Goal: Transaction & Acquisition: Purchase product/service

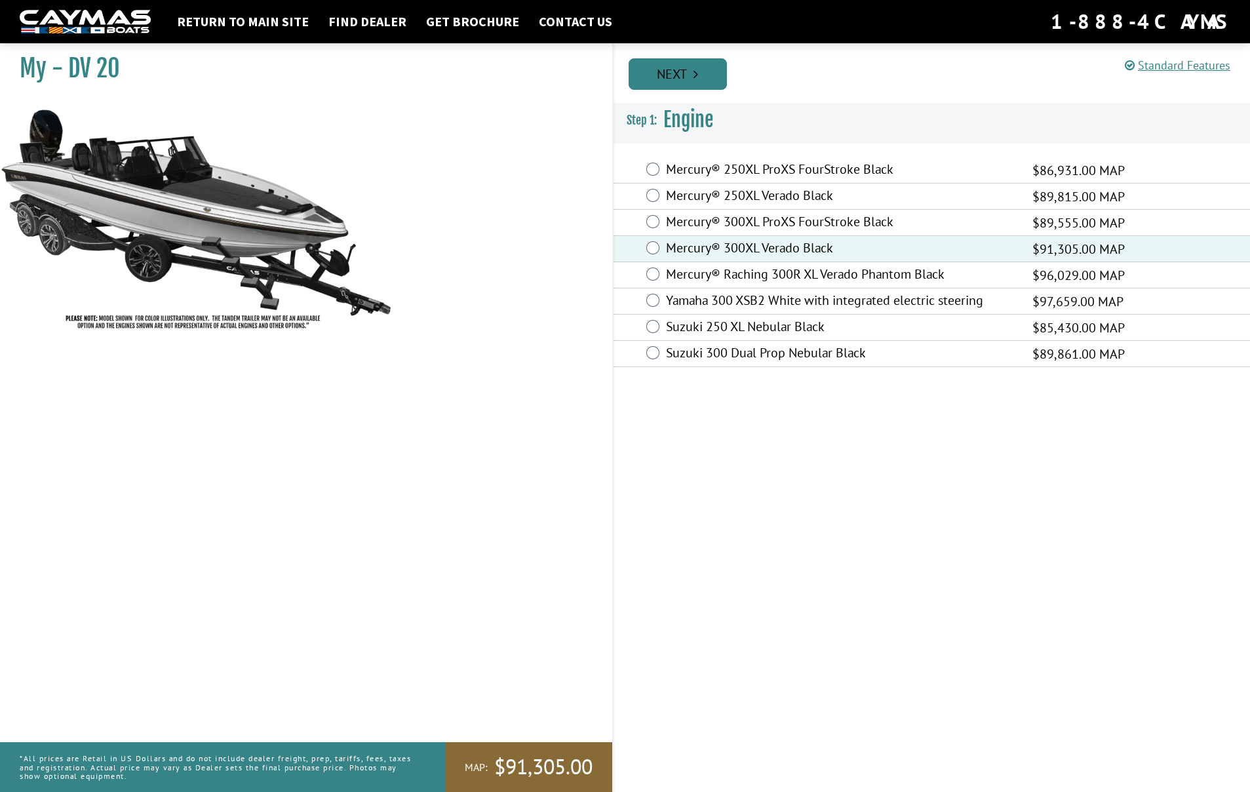
click at [685, 81] on link "Next" at bounding box center [678, 73] width 98 height 31
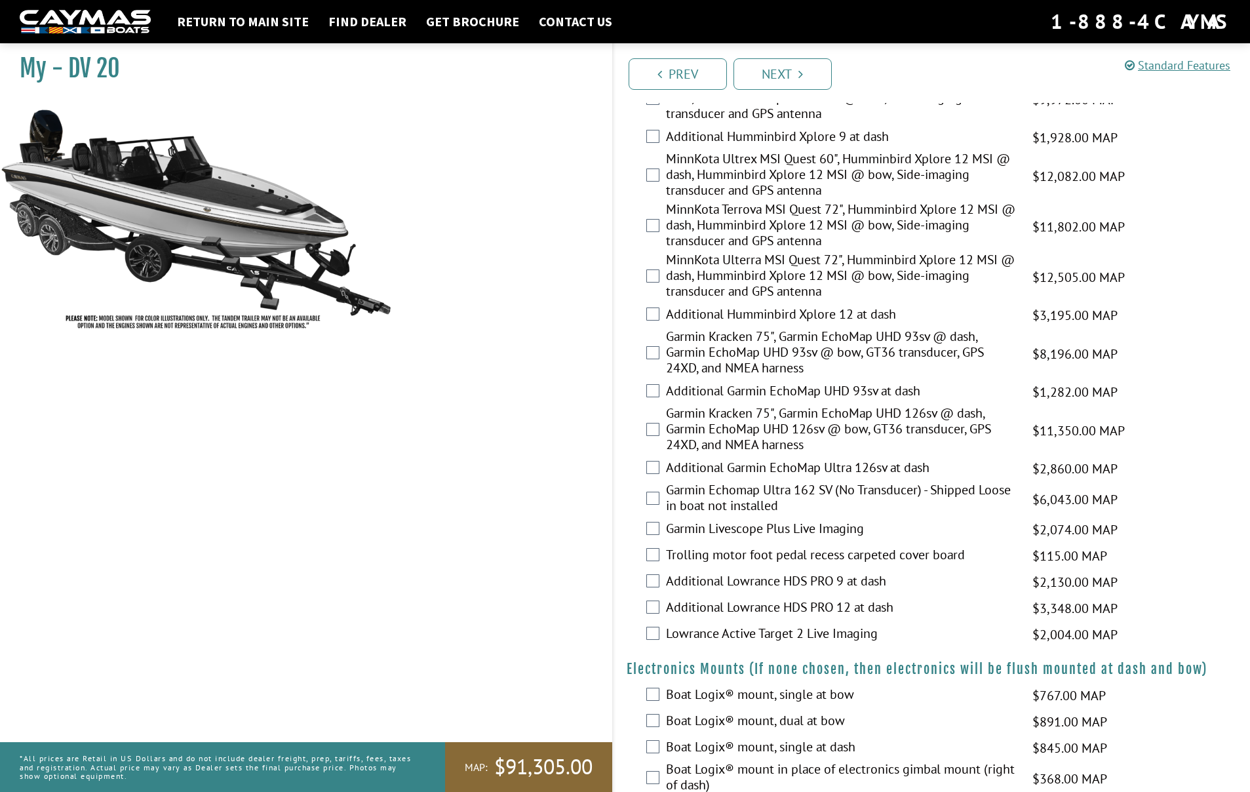
scroll to position [432, 0]
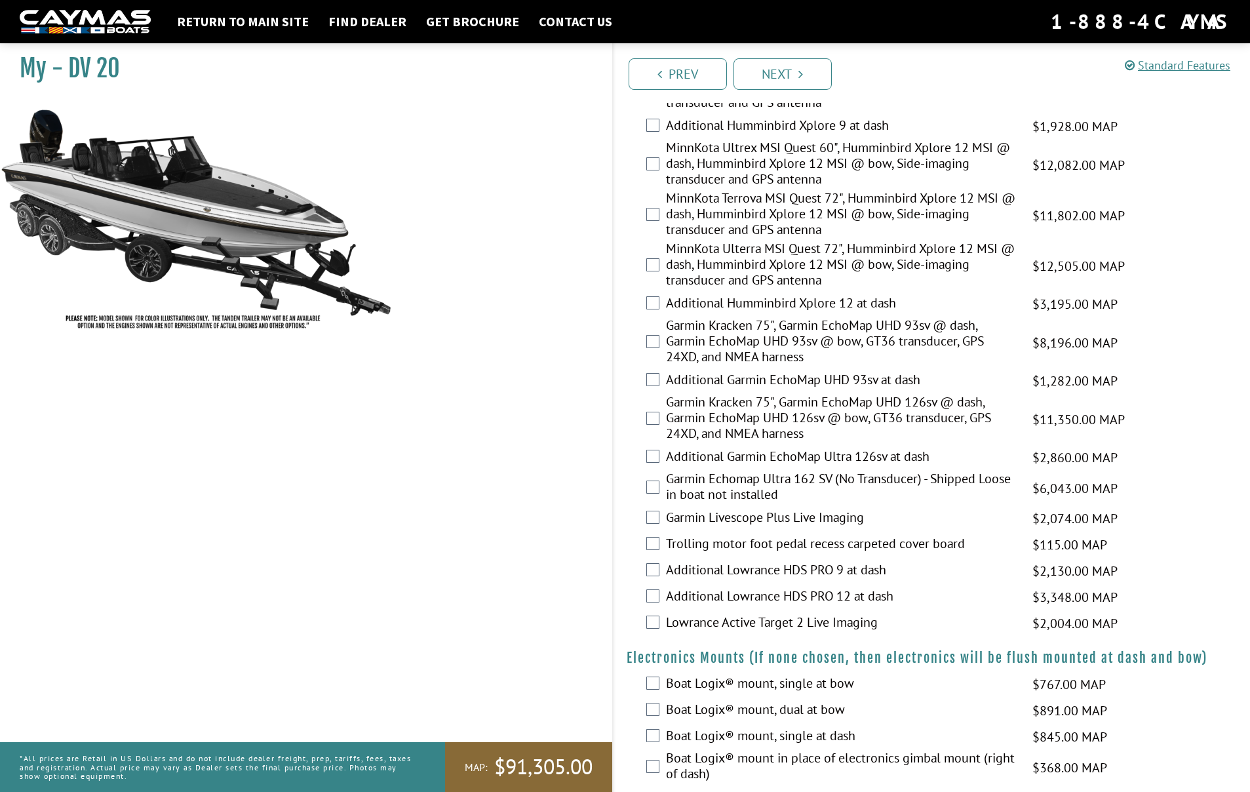
click at [653, 273] on div "MinnKota Ulterra MSI Quest 72", Humminbird Xplore 12 MSI @ dash, Humminbird Xpl…" at bounding box center [932, 266] width 637 height 50
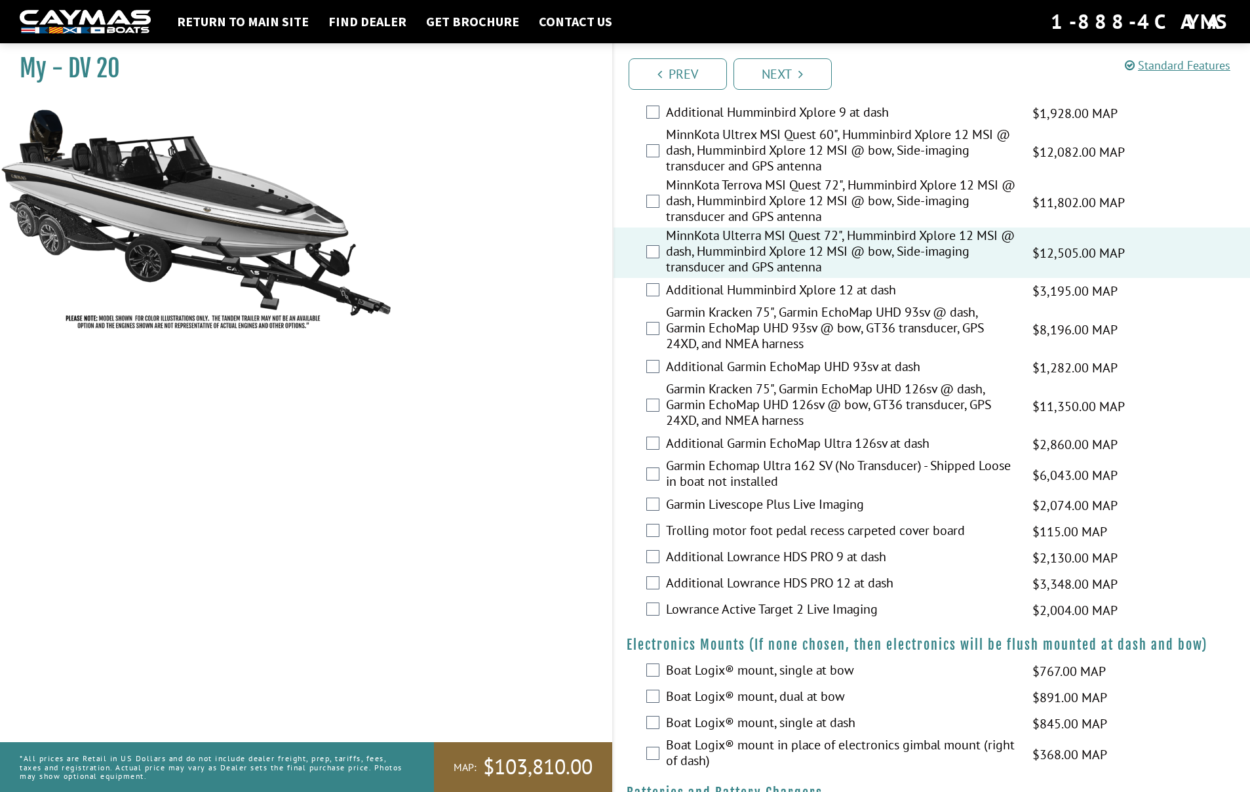
scroll to position [459, 0]
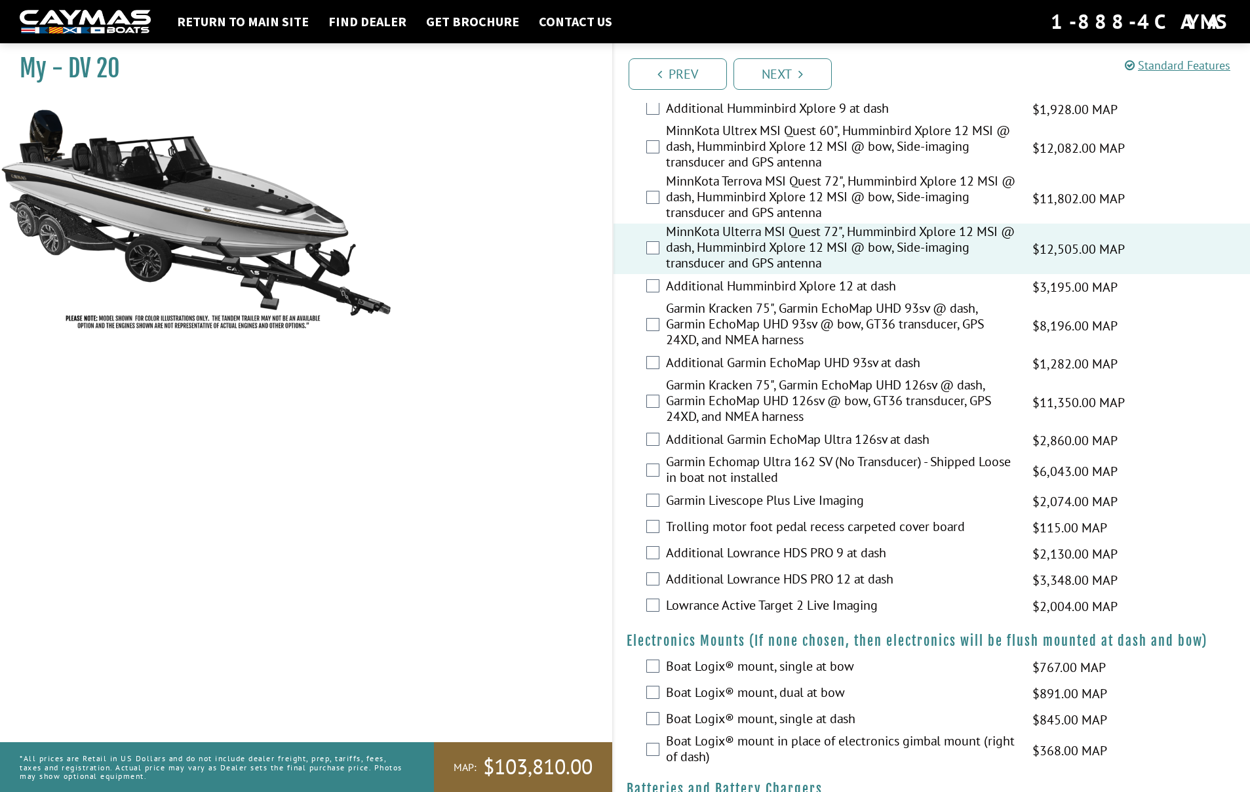
click at [653, 515] on div "Garmin Livescope Plus Live Imaging $2,074.00 MAP $2,448.00 MSRP" at bounding box center [932, 501] width 637 height 26
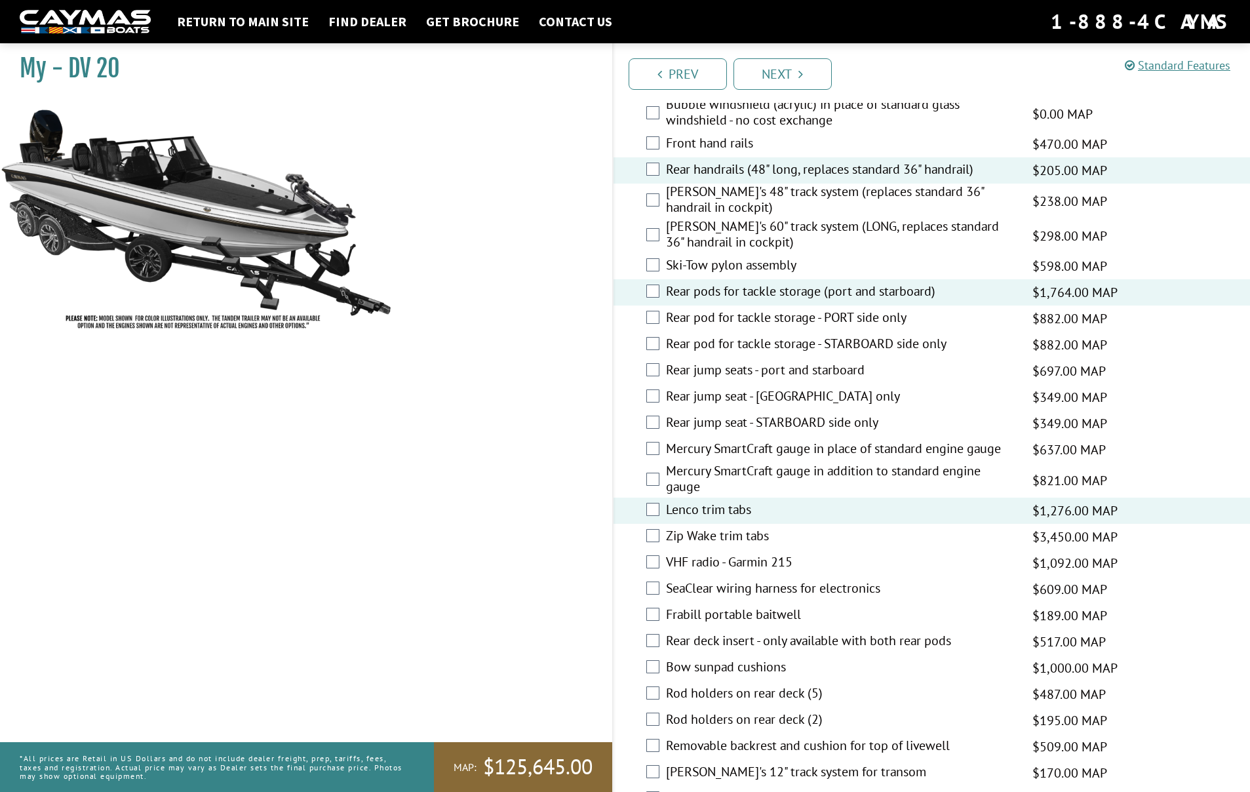
scroll to position [2117, 0]
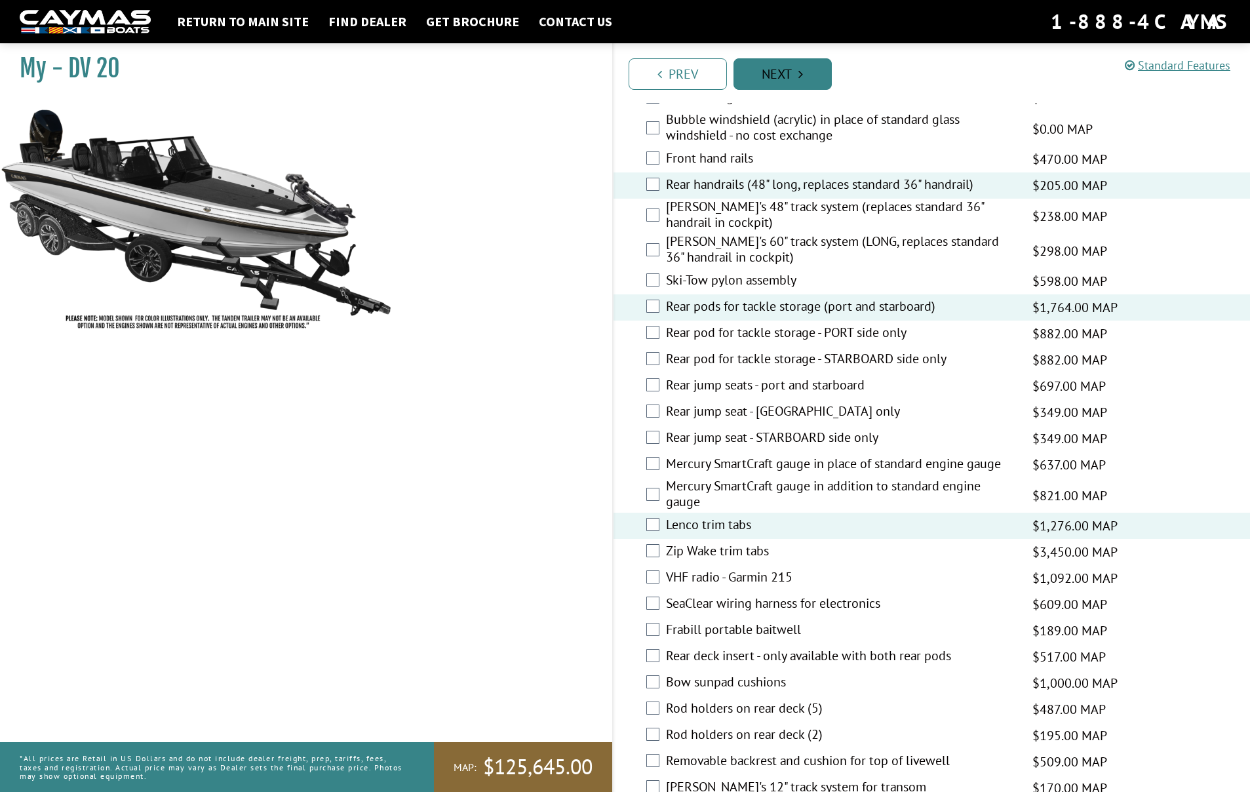
click at [771, 77] on link "Next" at bounding box center [782, 73] width 98 height 31
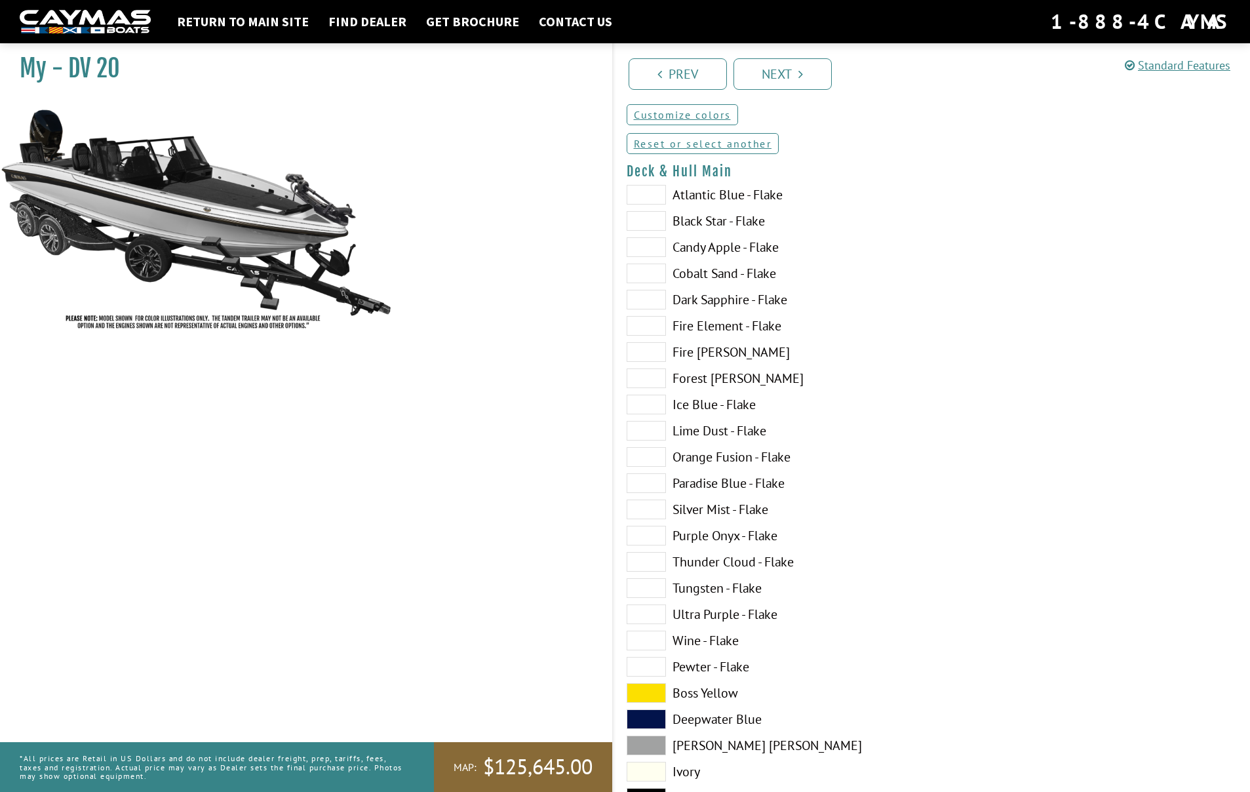
scroll to position [0, 0]
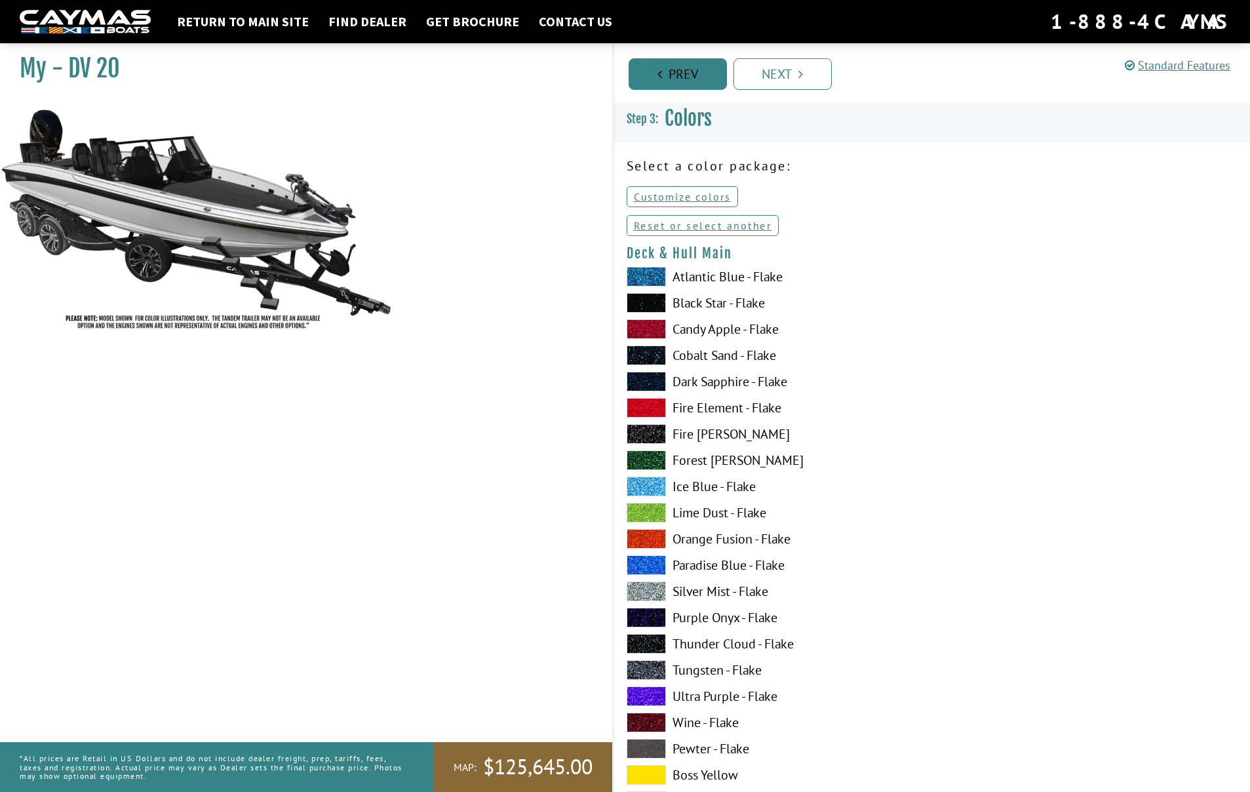
click at [684, 82] on link "Prev" at bounding box center [678, 73] width 98 height 31
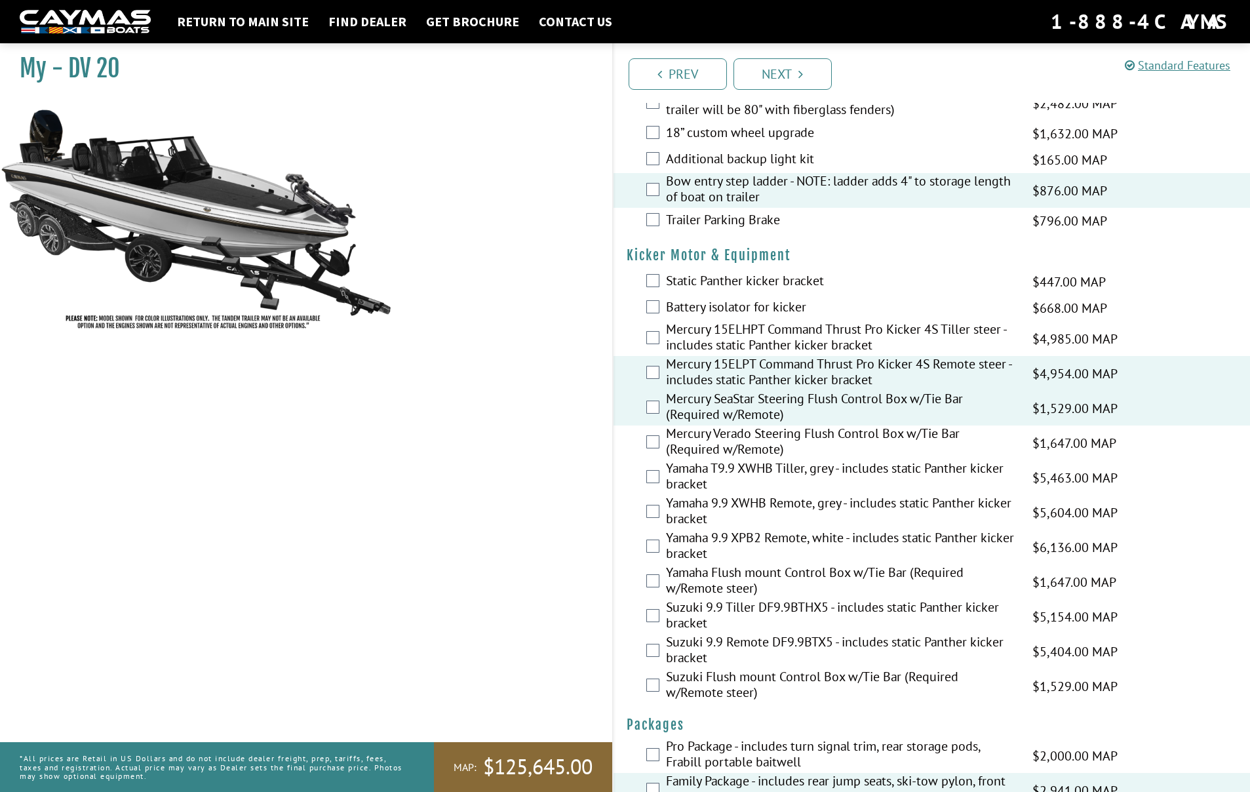
scroll to position [3082, 0]
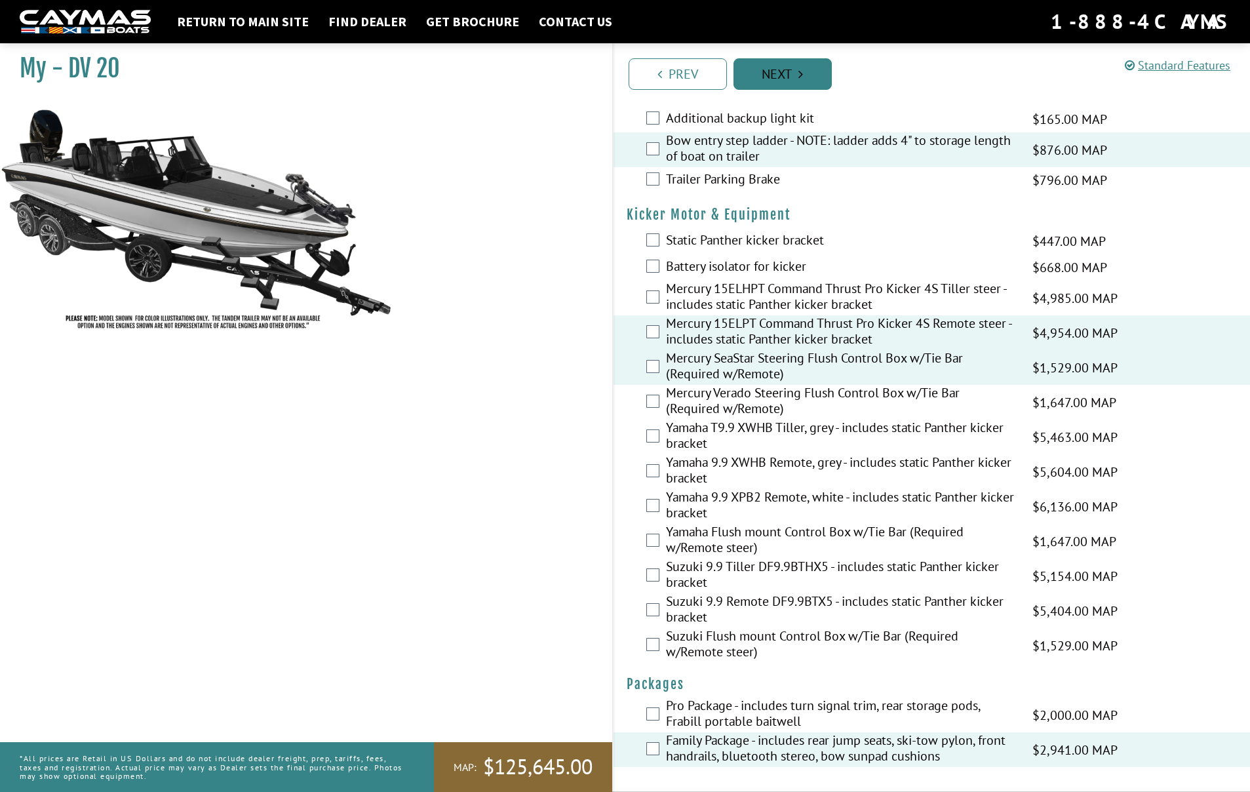
click at [786, 76] on link "Next" at bounding box center [782, 73] width 98 height 31
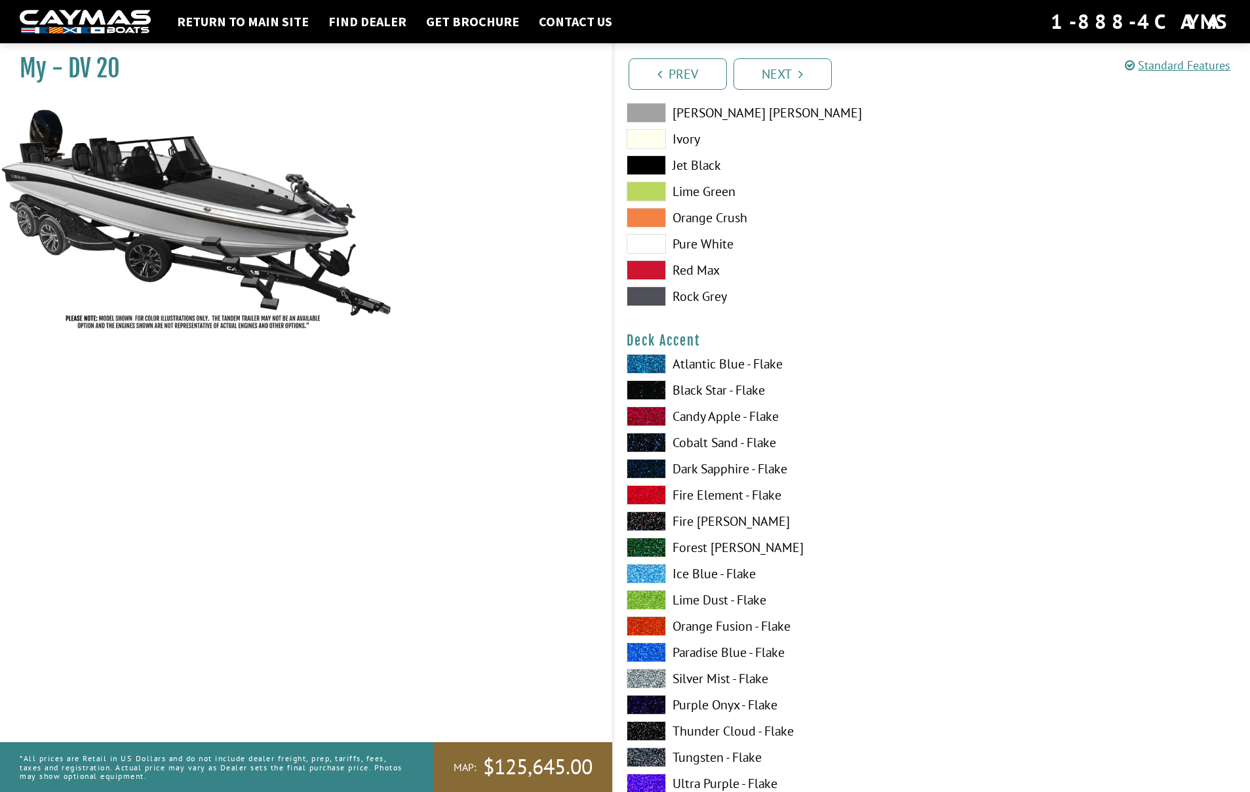
scroll to position [0, 0]
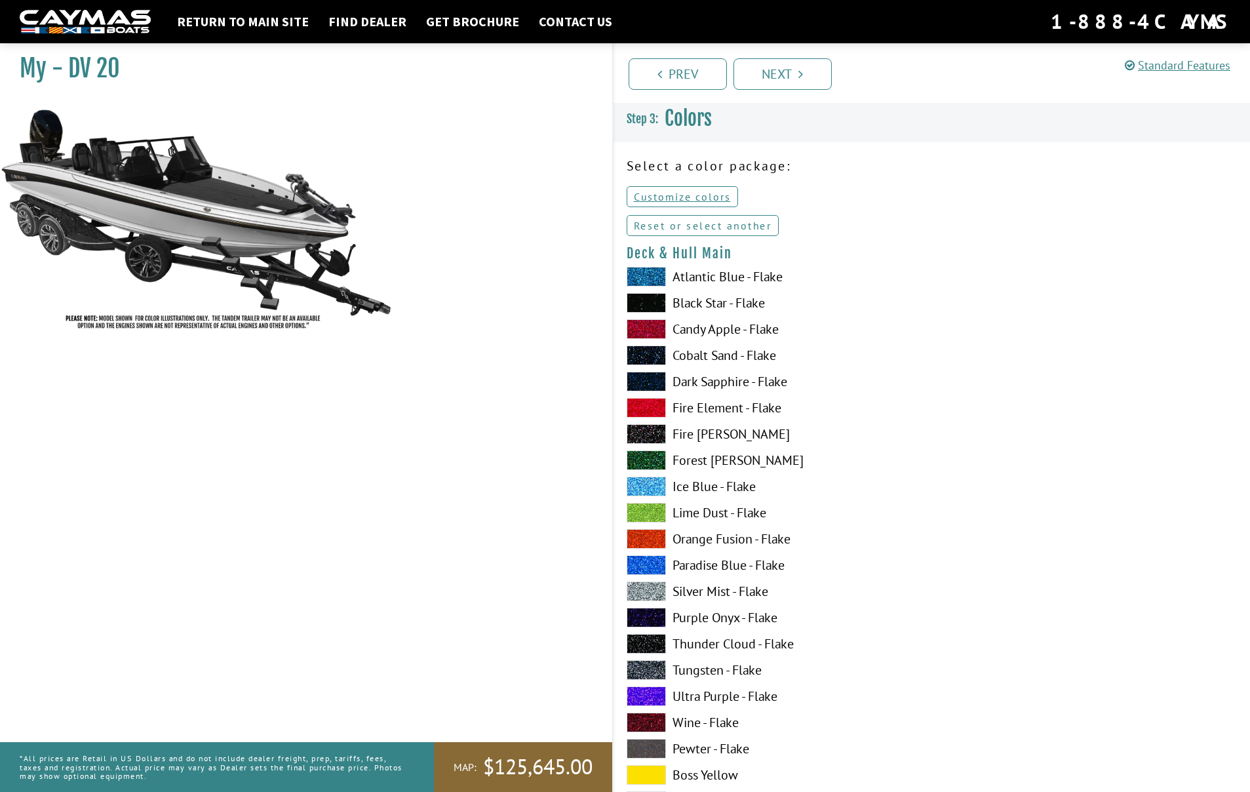
click at [696, 227] on link "Reset or select another" at bounding box center [703, 225] width 153 height 21
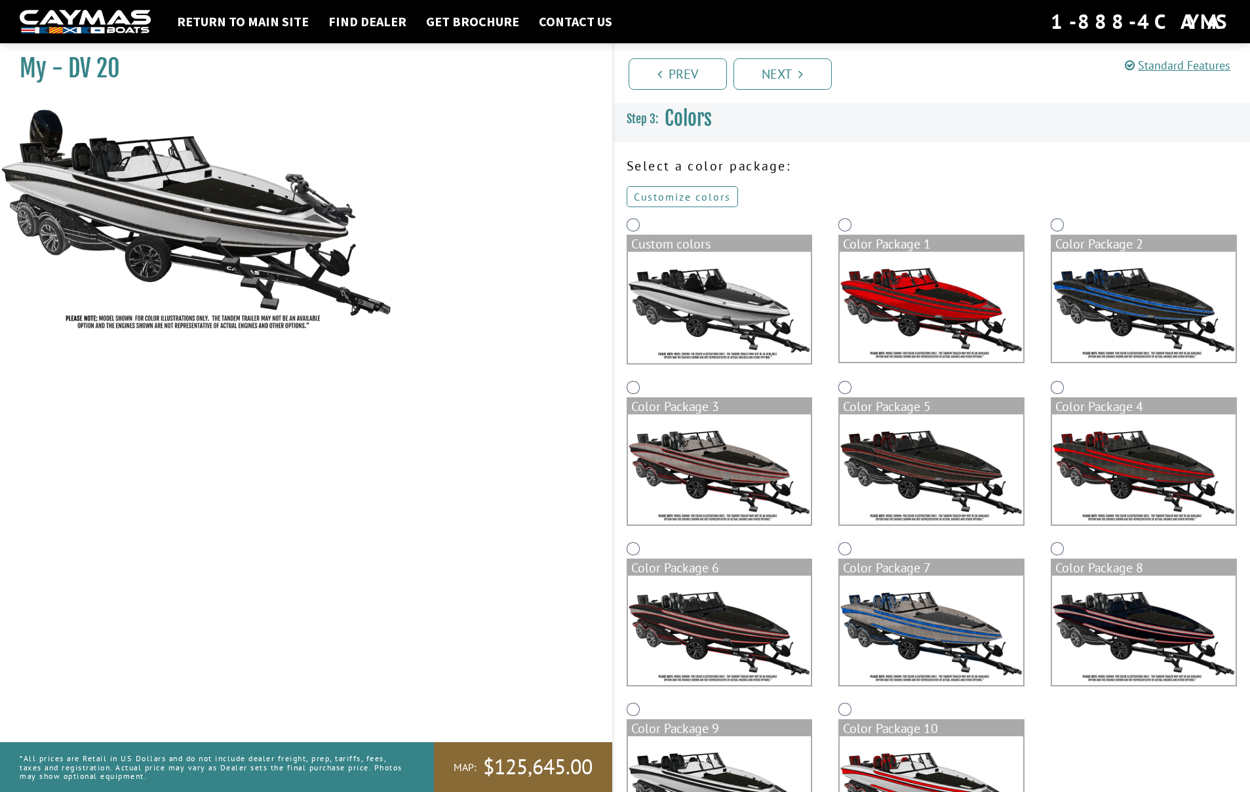
click at [676, 197] on link "Customize colors" at bounding box center [682, 196] width 111 height 21
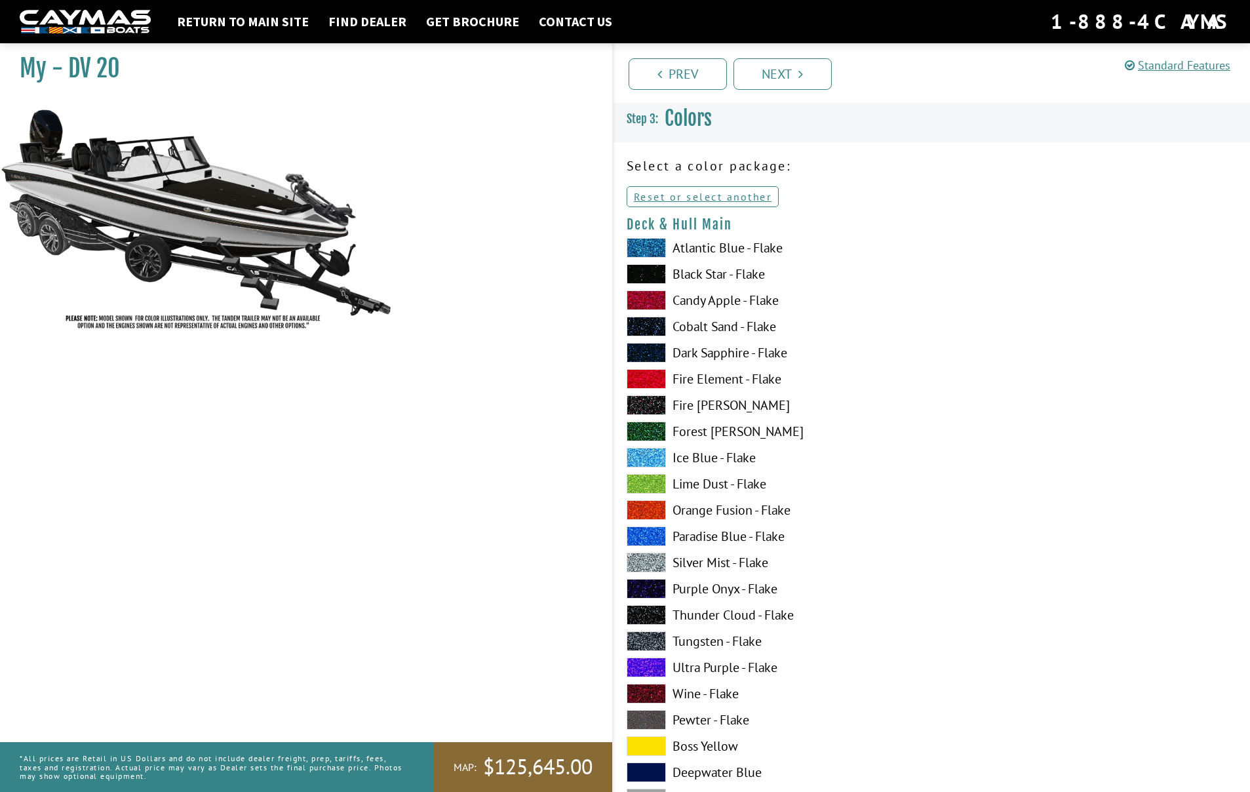
click at [656, 298] on span at bounding box center [646, 300] width 39 height 20
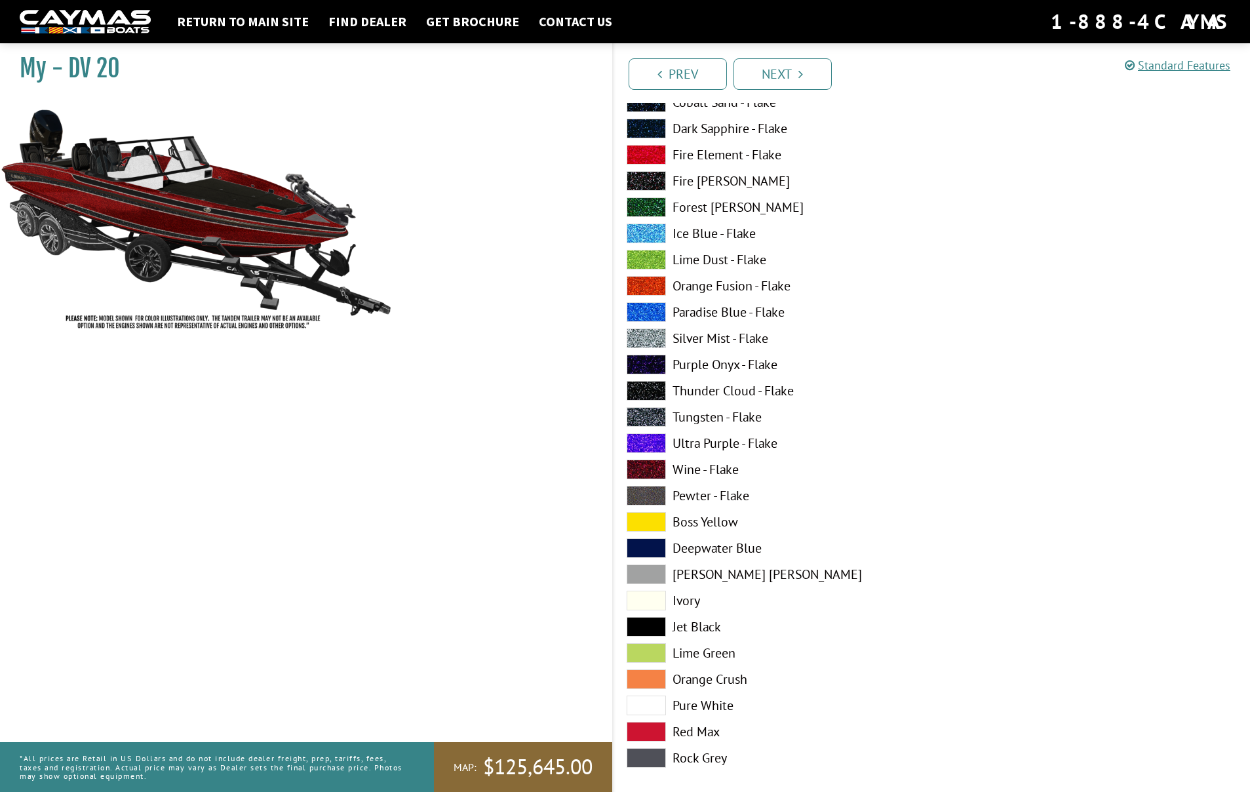
scroll to position [216, 0]
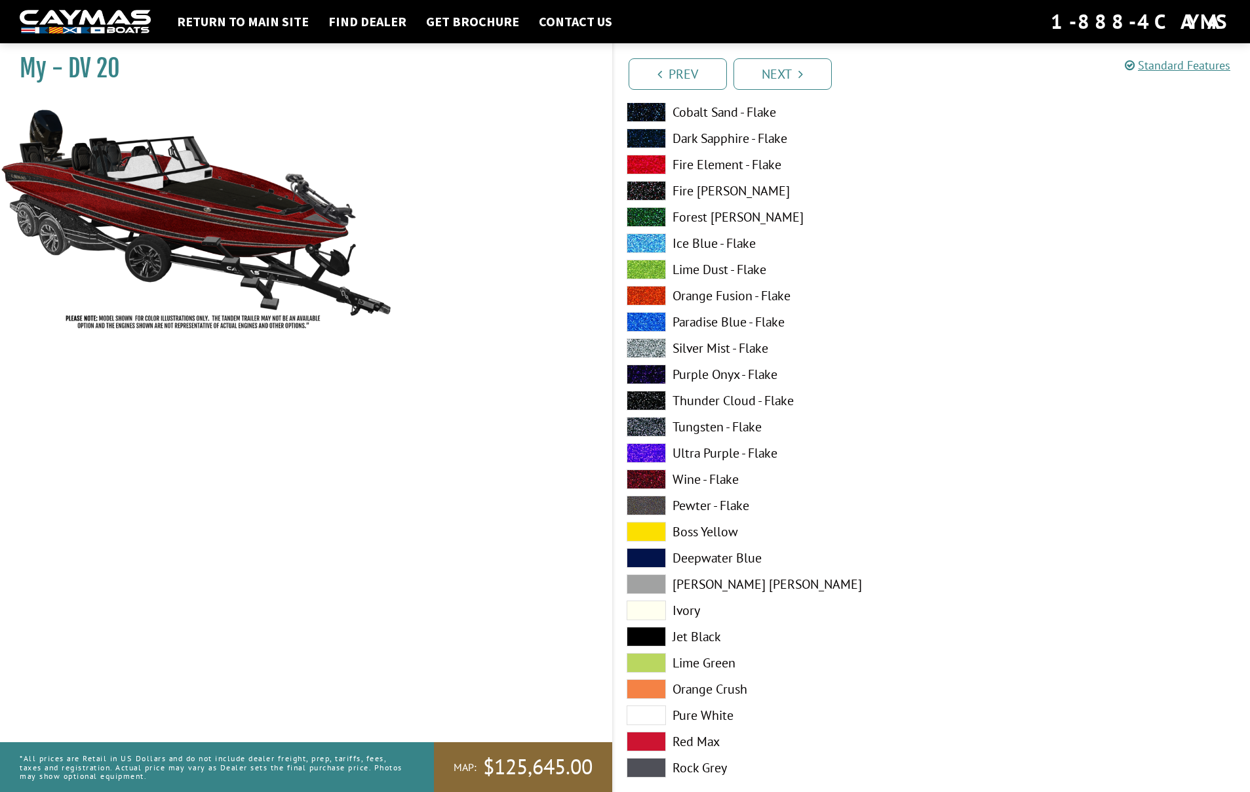
click at [645, 501] on span at bounding box center [646, 506] width 39 height 20
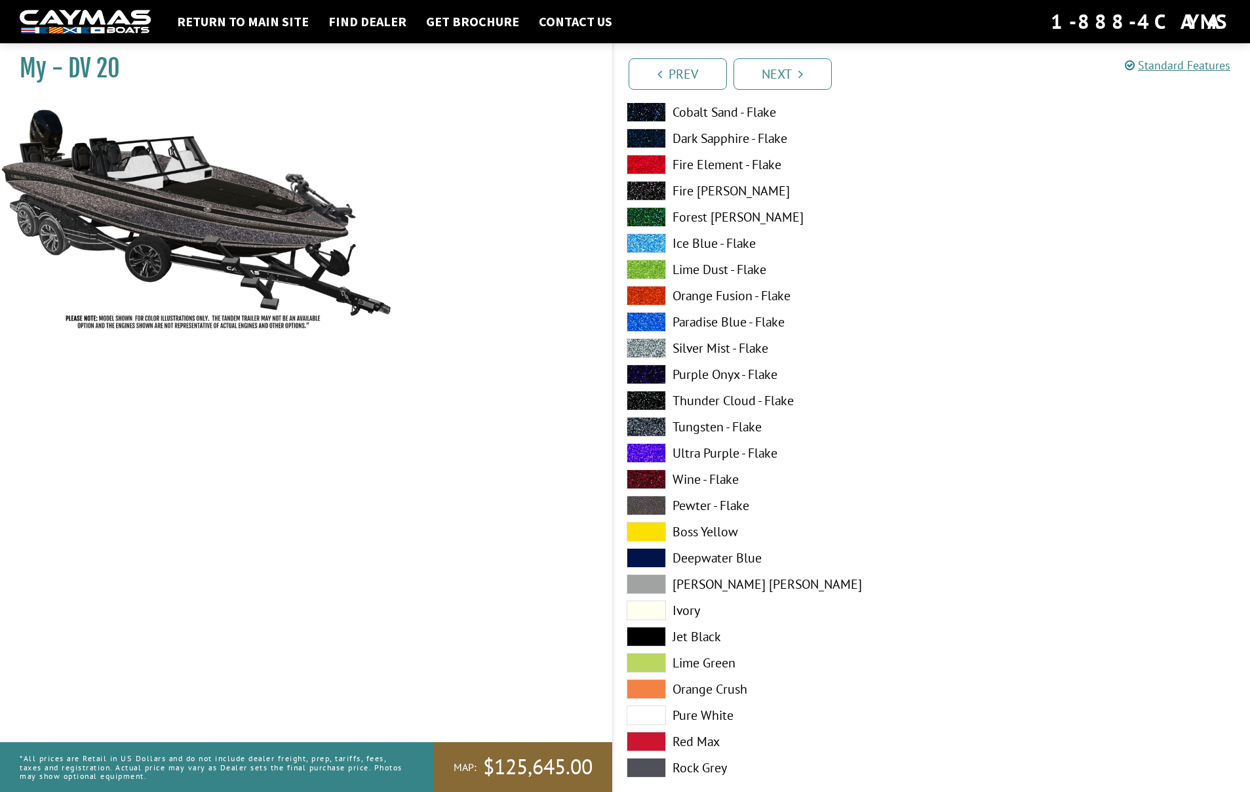
scroll to position [211, 0]
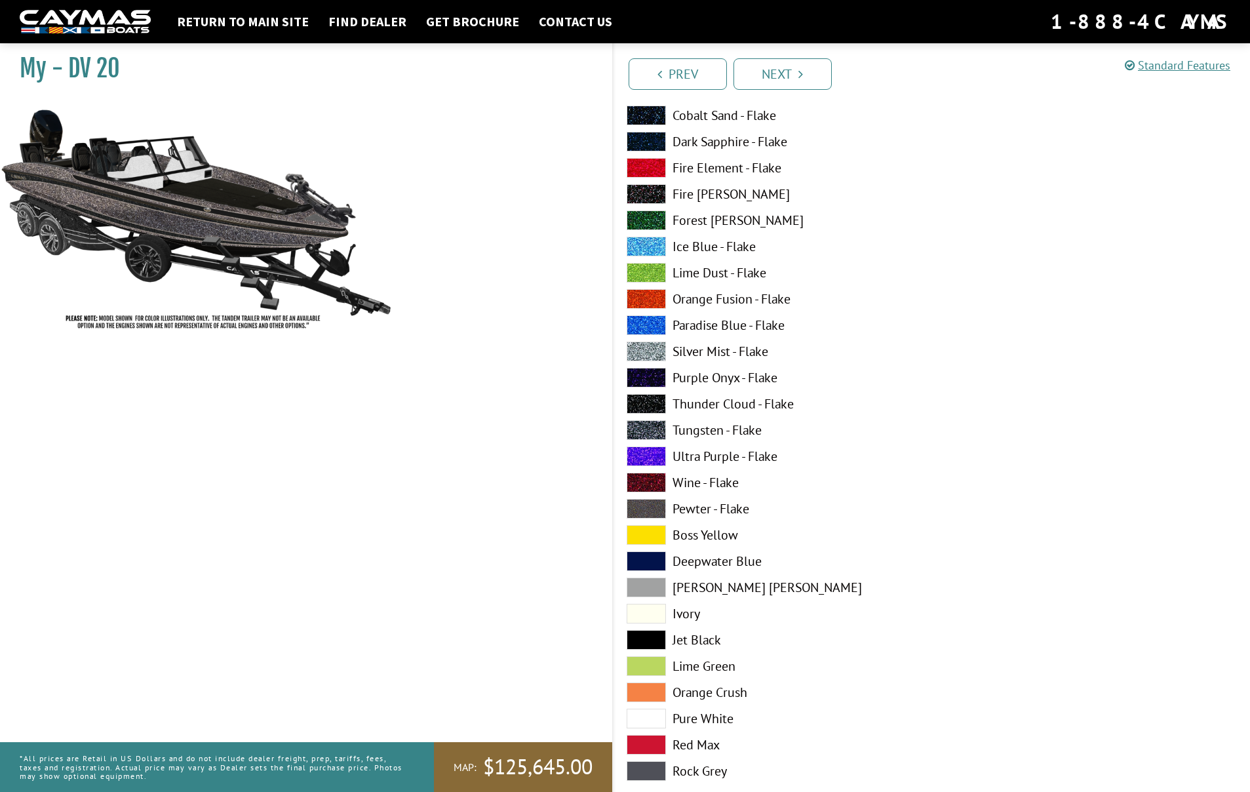
click at [644, 432] on span at bounding box center [646, 430] width 39 height 20
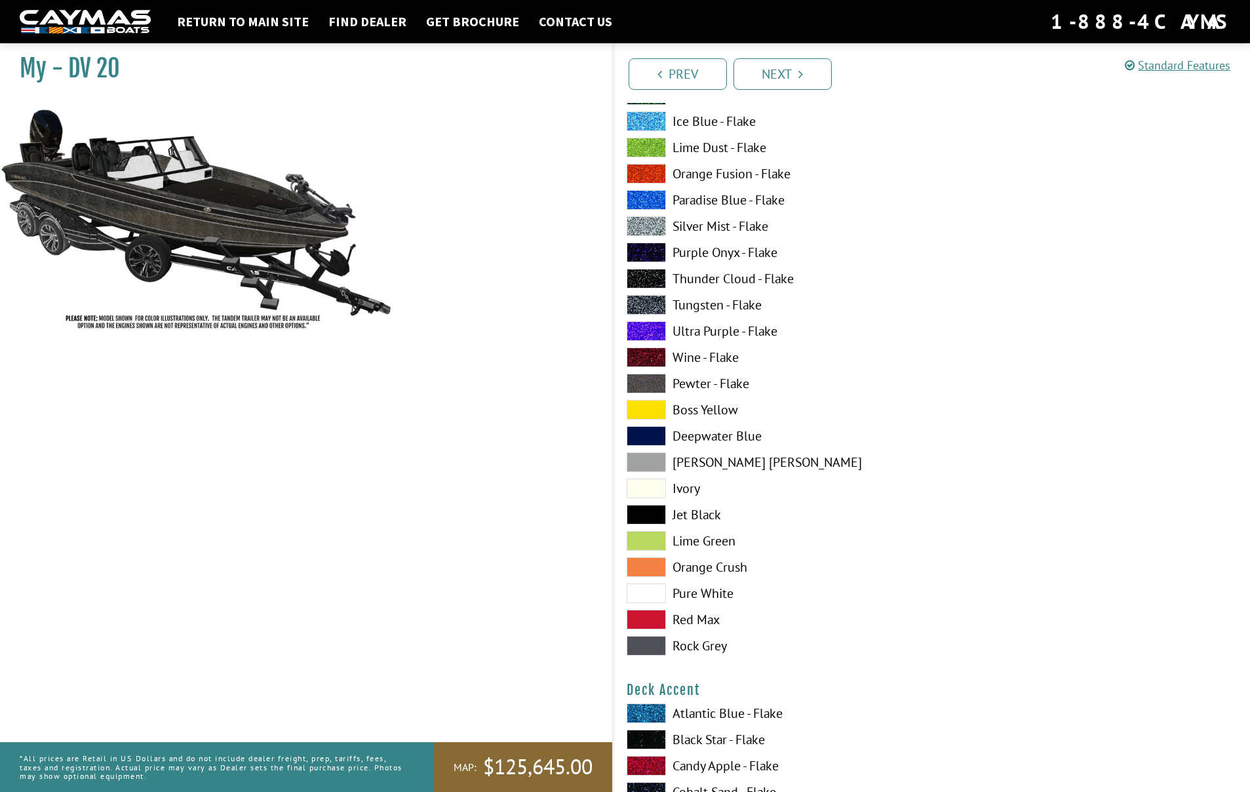
scroll to position [338, 0]
click at [644, 646] on span at bounding box center [646, 644] width 39 height 20
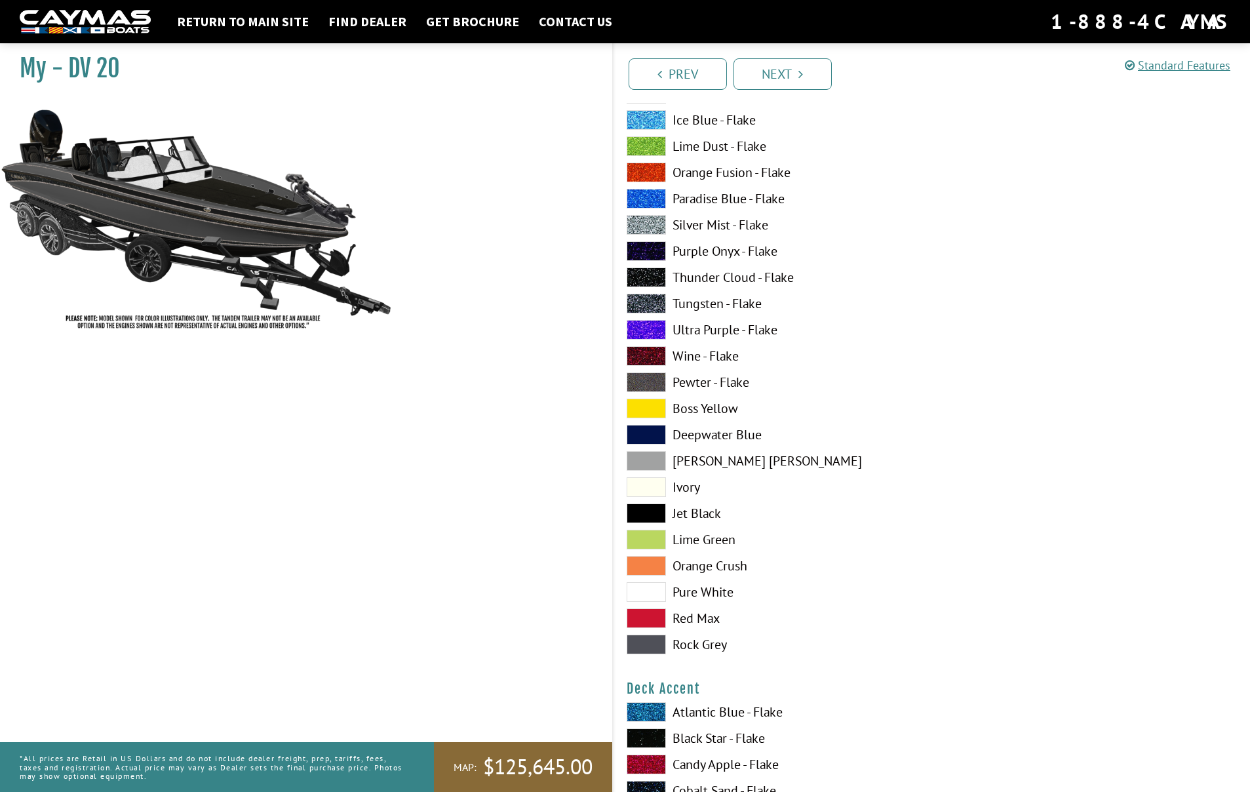
click at [644, 617] on span at bounding box center [646, 618] width 39 height 20
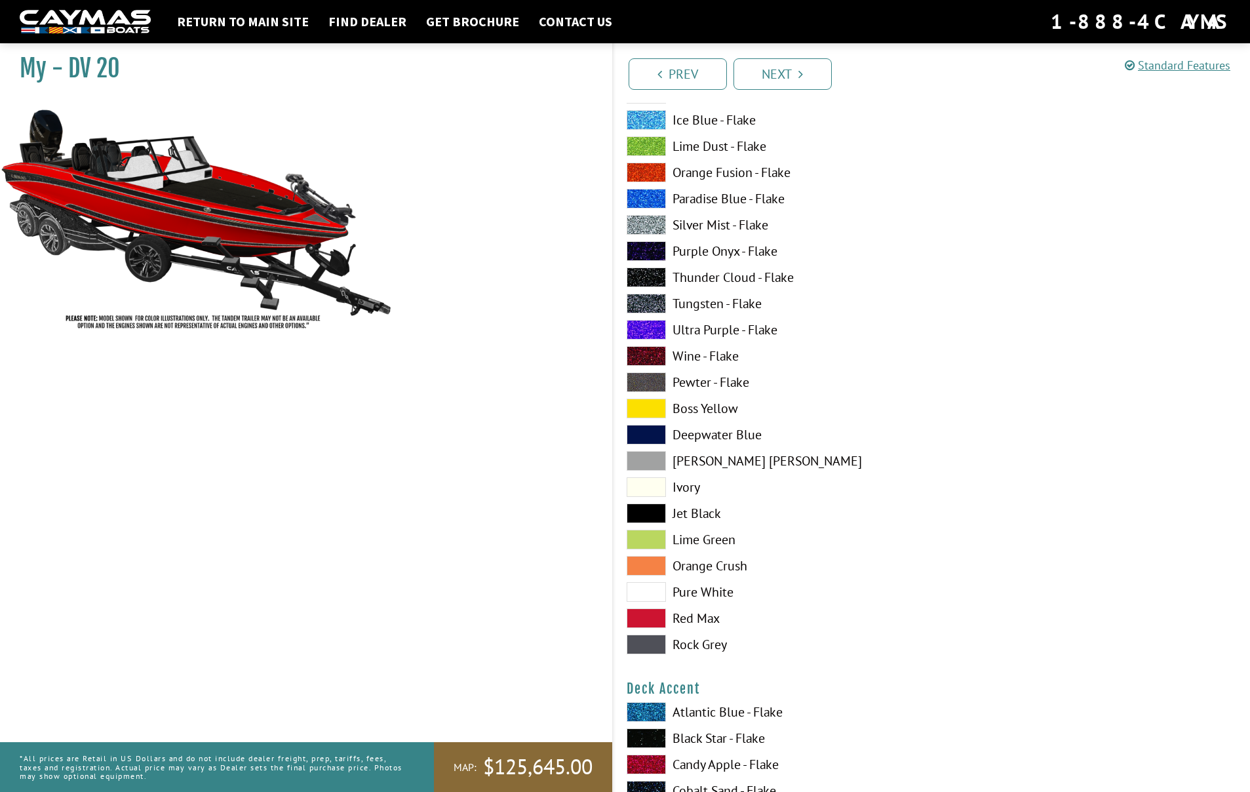
click at [644, 567] on span at bounding box center [646, 566] width 39 height 20
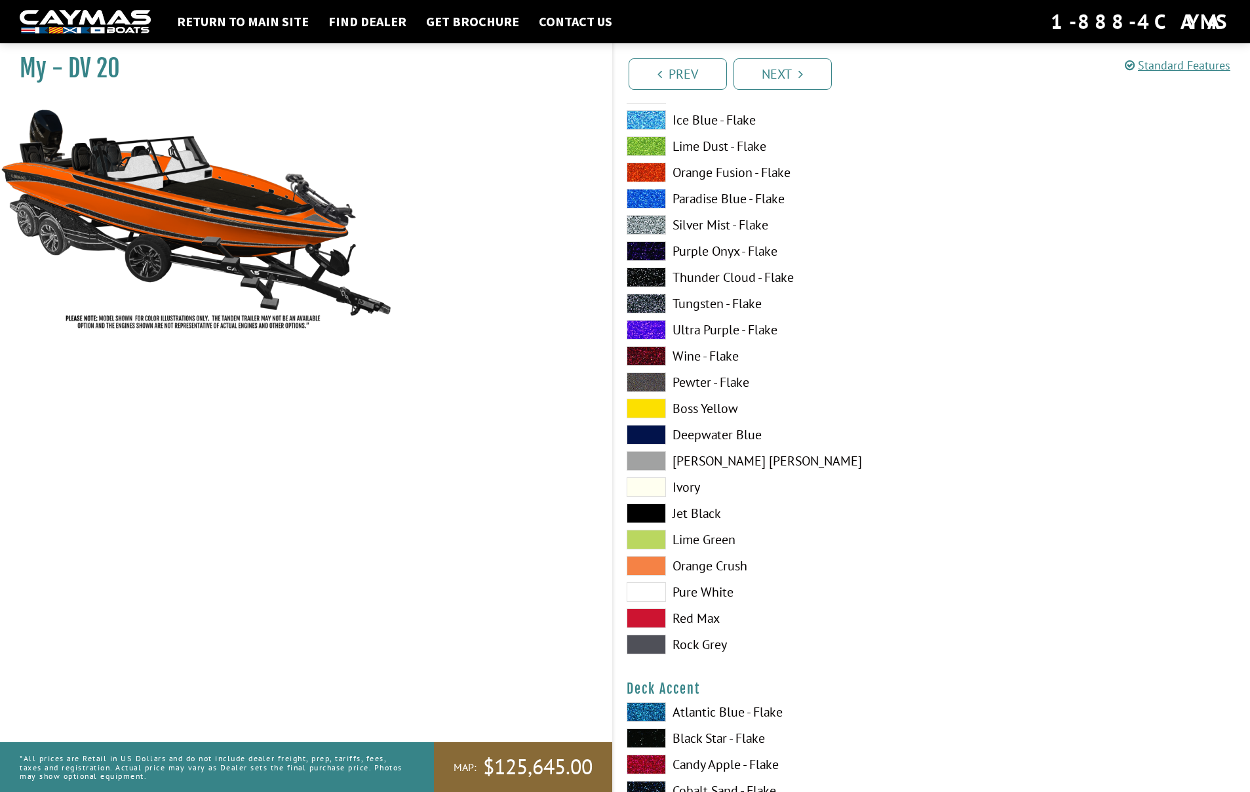
click at [644, 538] on span at bounding box center [646, 540] width 39 height 20
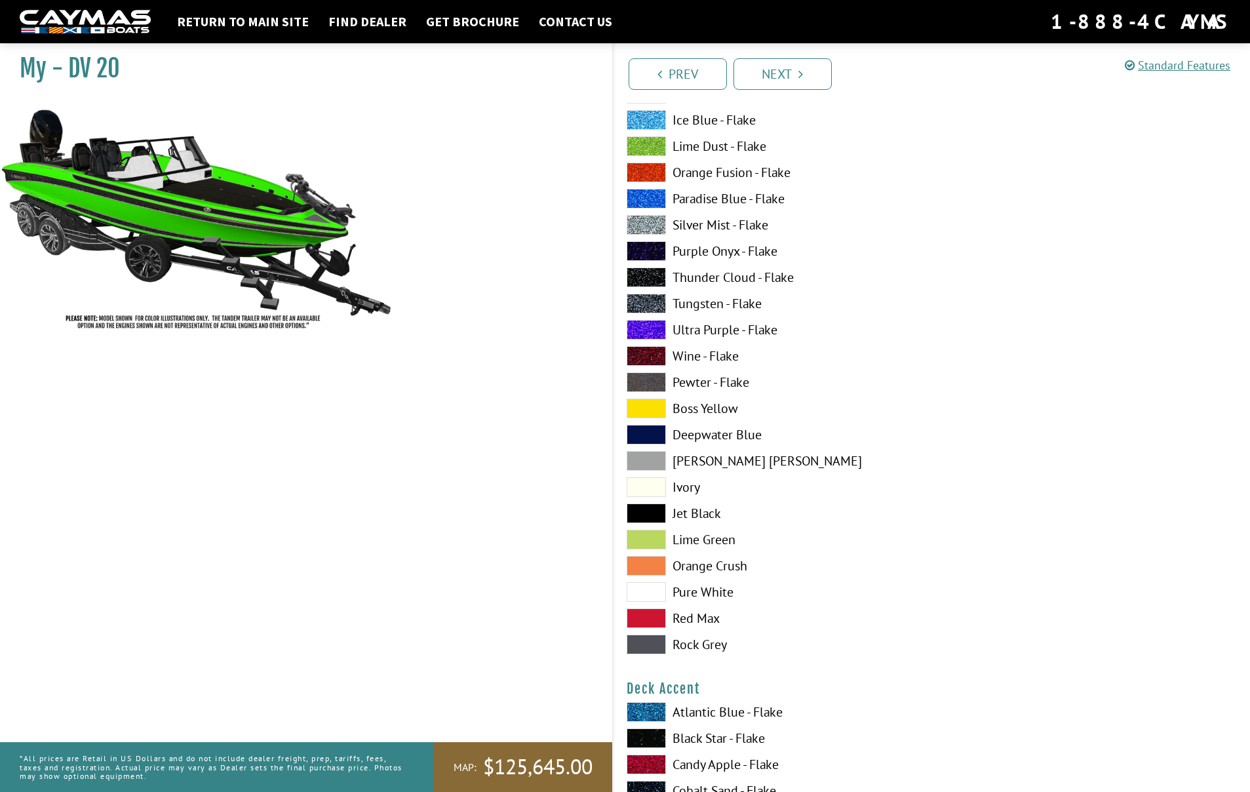
click at [644, 589] on span at bounding box center [646, 592] width 39 height 20
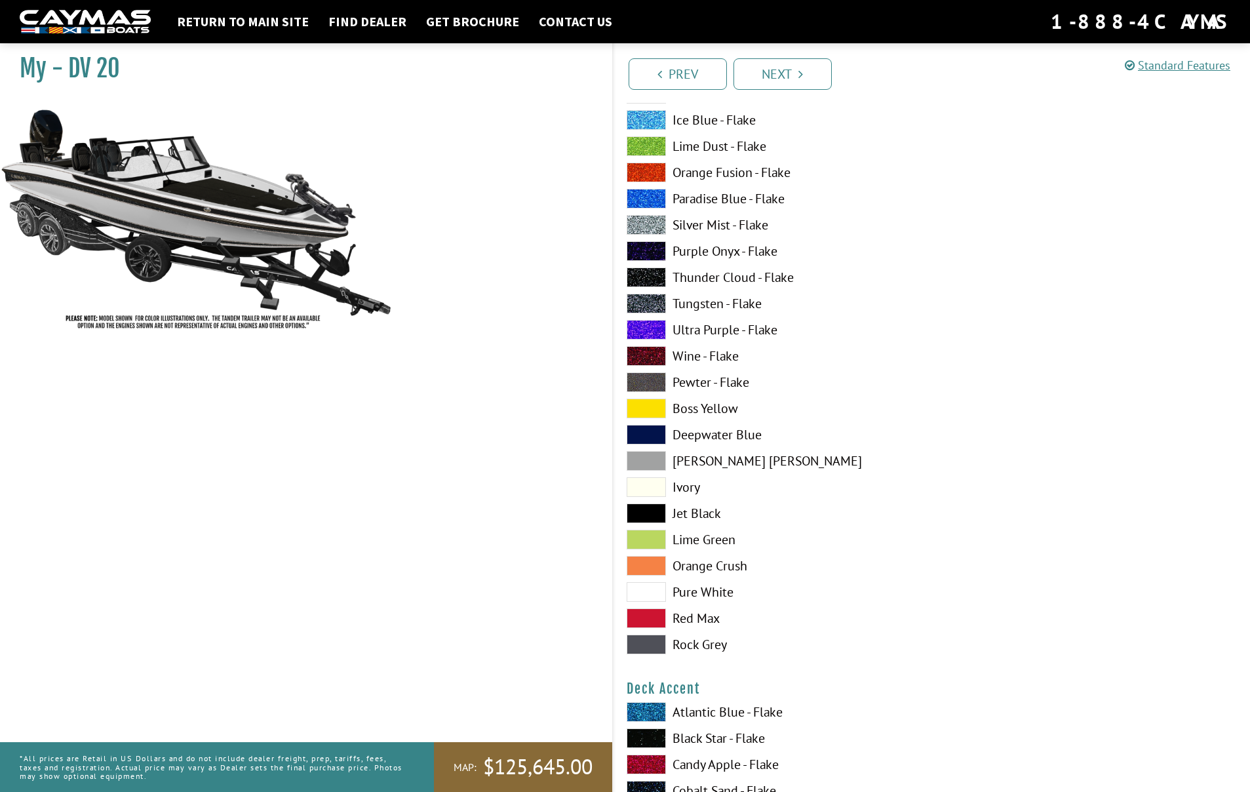
click at [645, 484] on span at bounding box center [646, 487] width 39 height 20
click at [646, 460] on span at bounding box center [646, 461] width 39 height 20
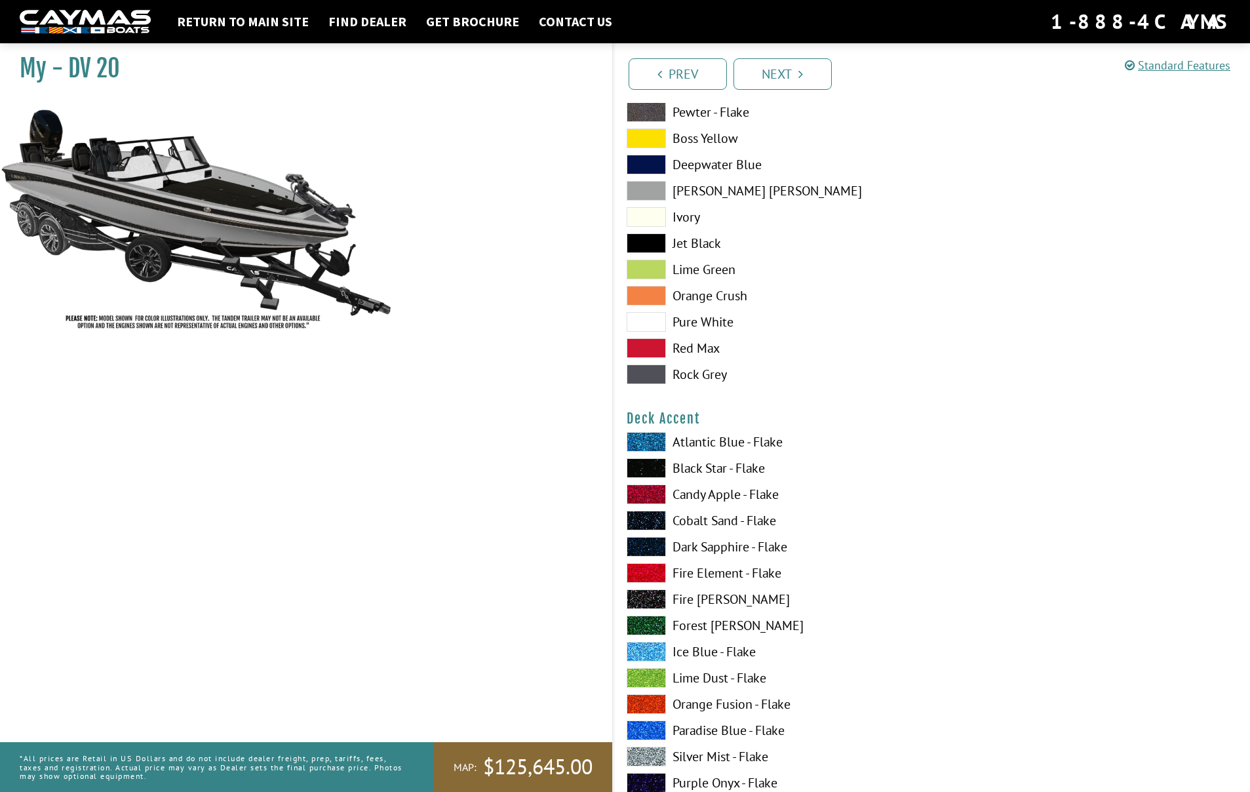
scroll to position [615, 0]
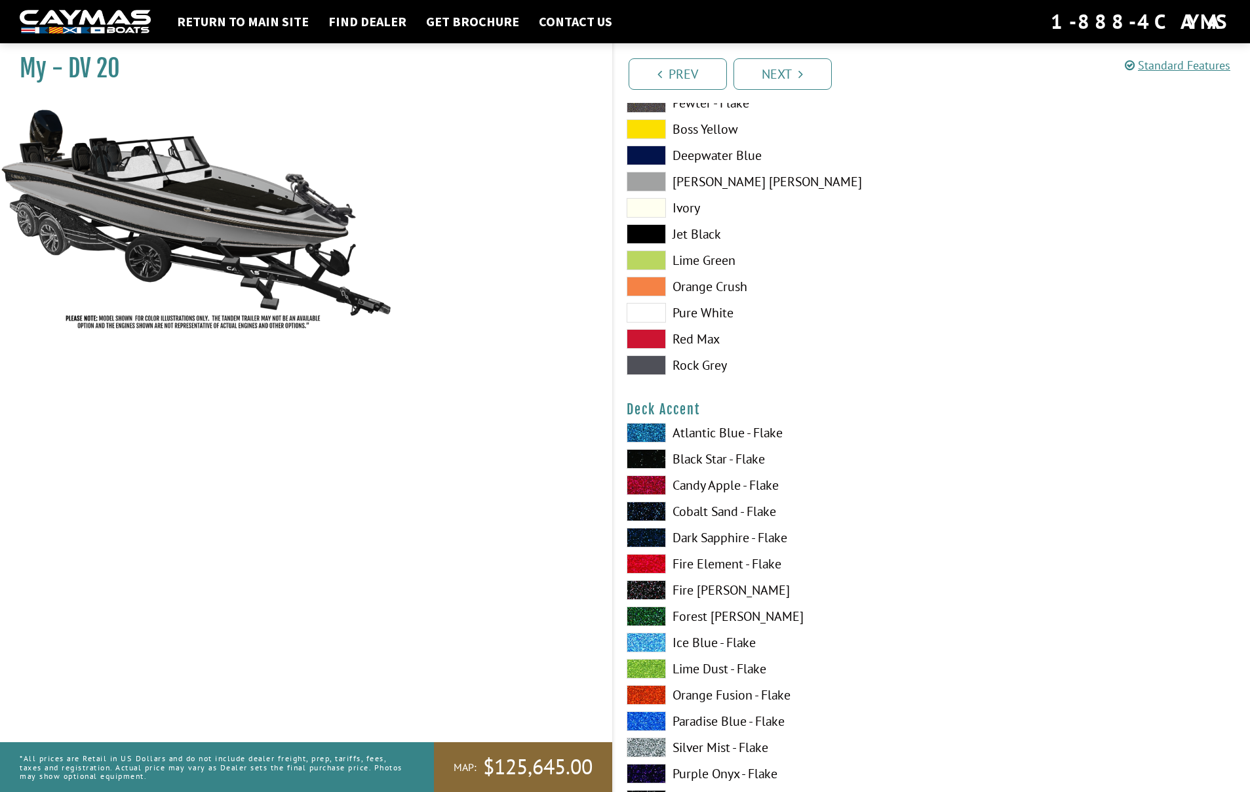
click at [646, 435] on span at bounding box center [646, 433] width 39 height 20
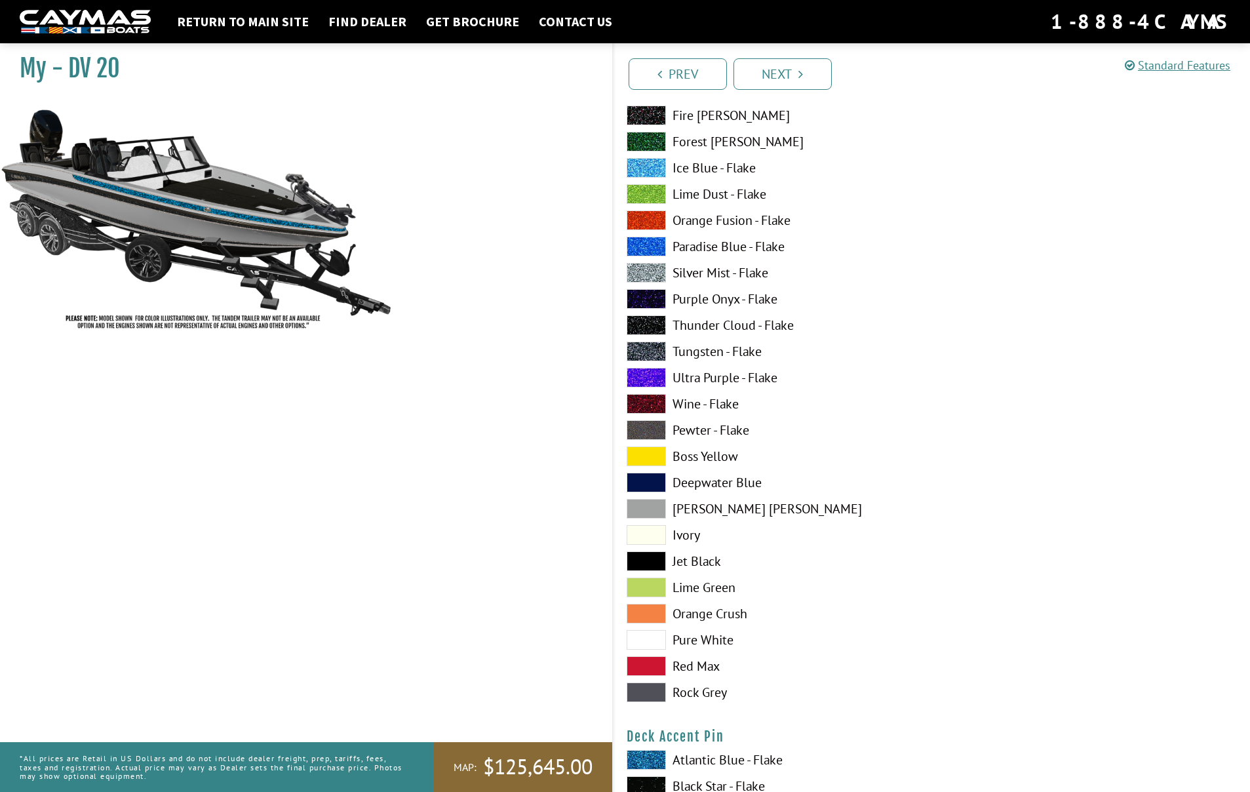
scroll to position [1092, 0]
click at [647, 636] on span at bounding box center [646, 639] width 39 height 20
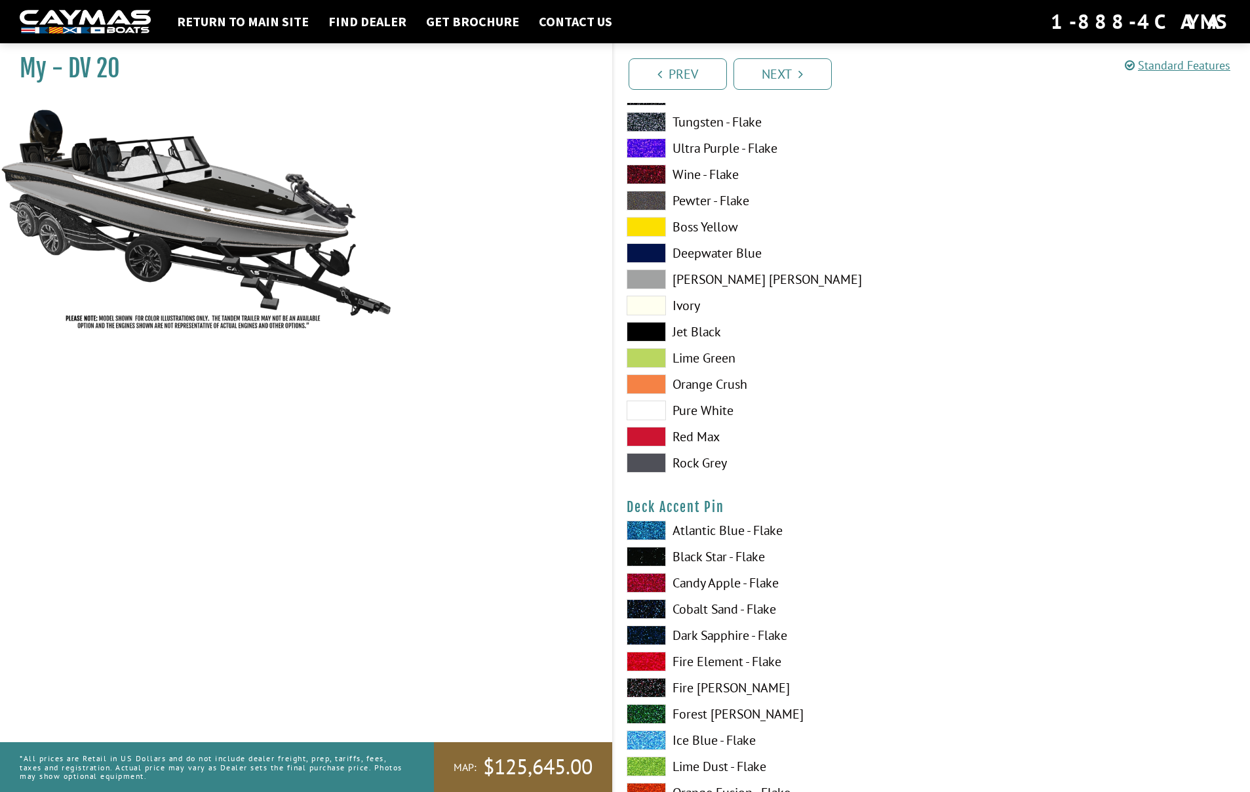
scroll to position [1332, 0]
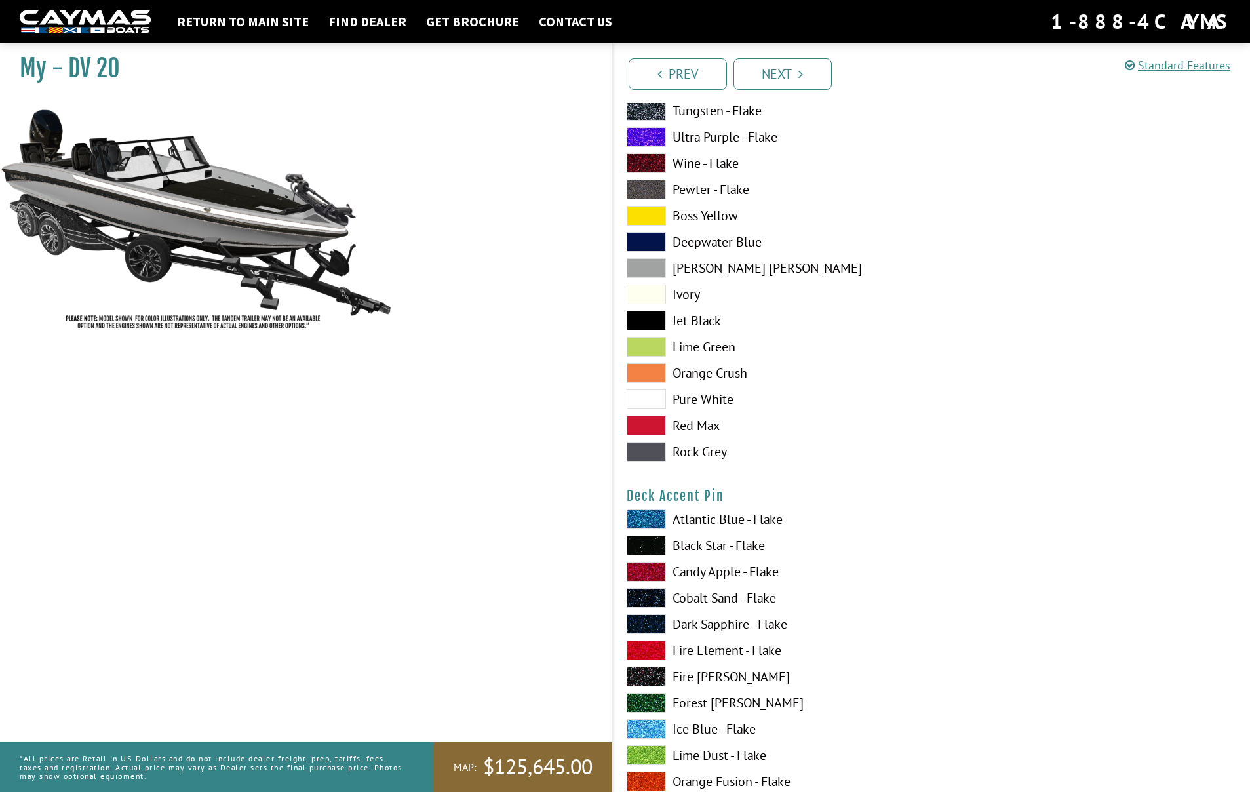
click at [646, 651] on span at bounding box center [646, 650] width 39 height 20
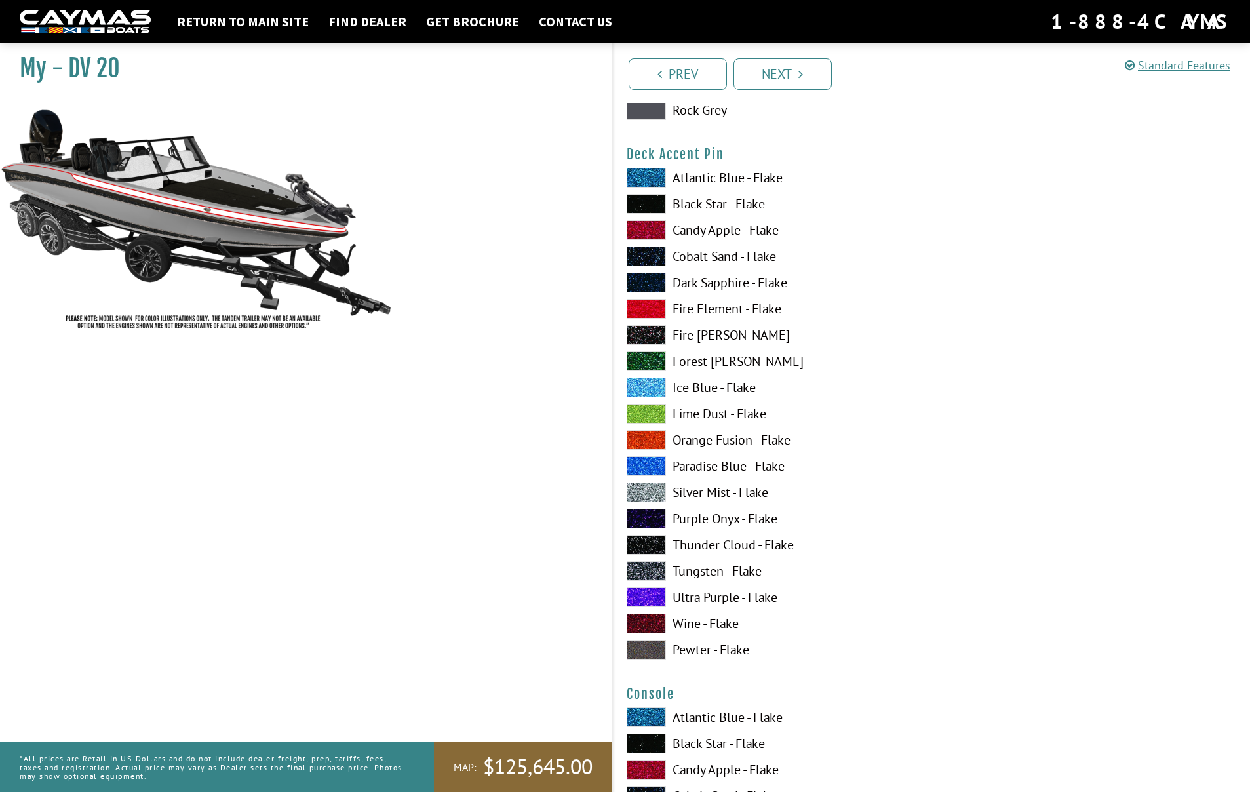
scroll to position [1654, 0]
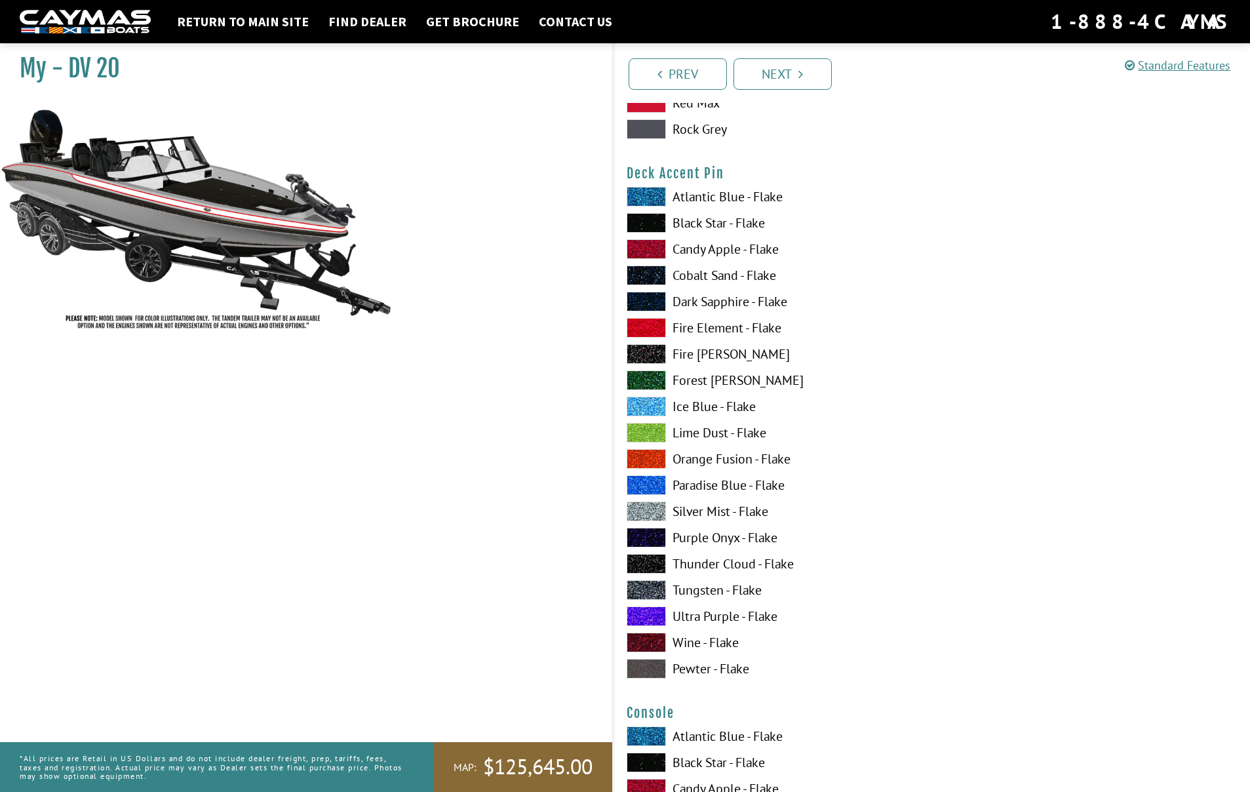
click at [646, 512] on span at bounding box center [646, 511] width 39 height 20
click at [640, 224] on span at bounding box center [646, 223] width 39 height 20
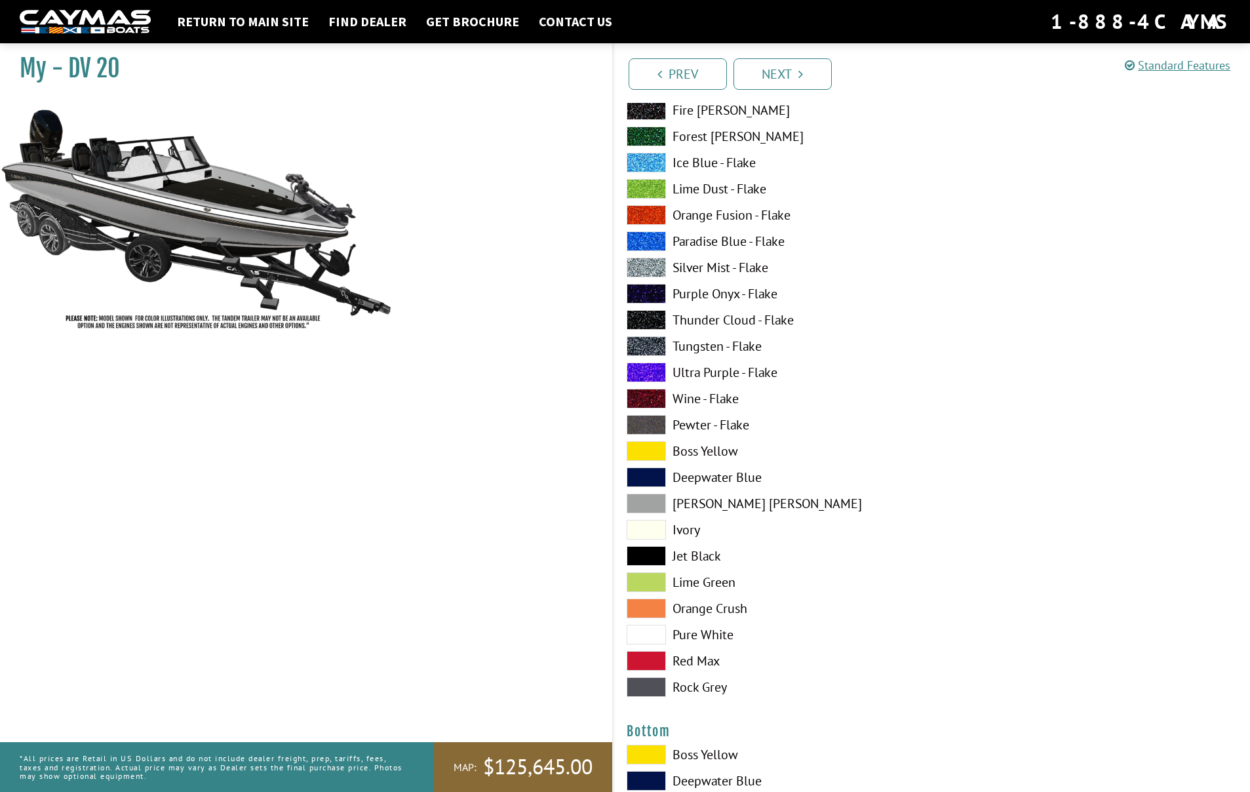
scroll to position [2446, 0]
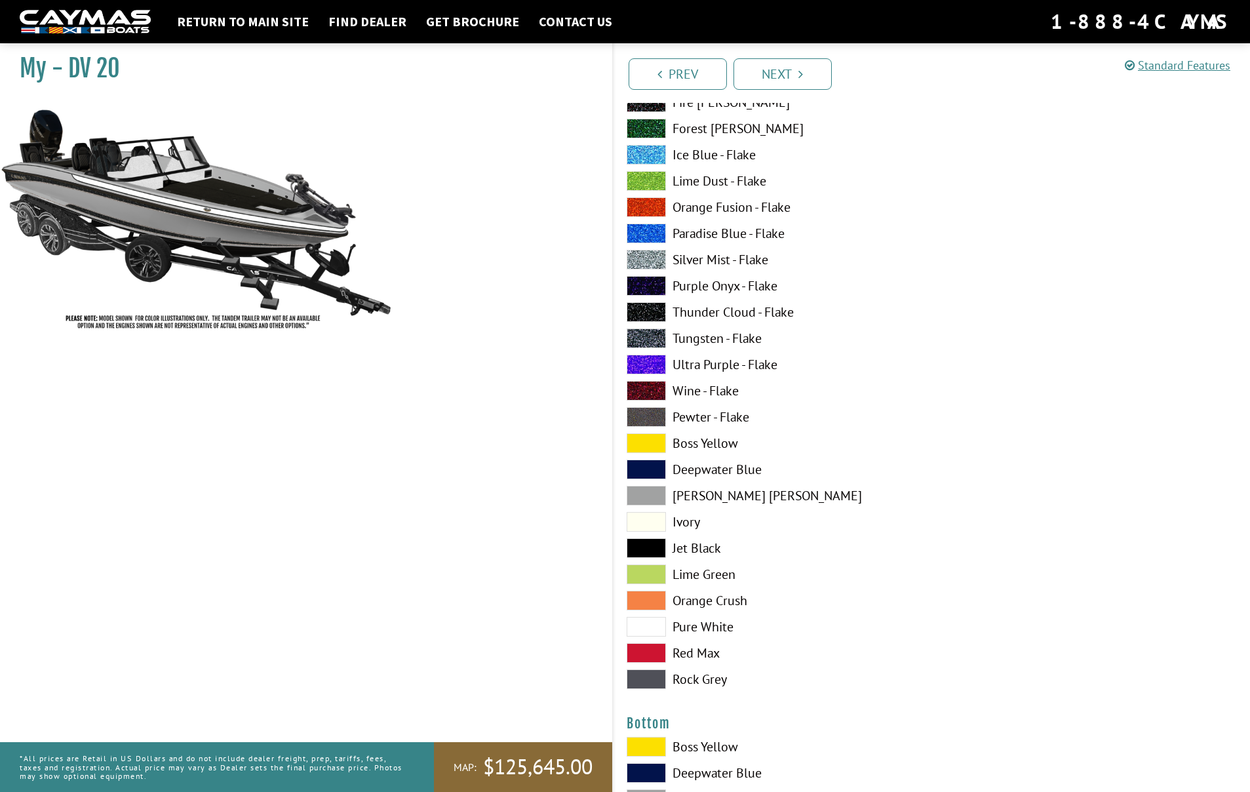
click at [645, 493] on span at bounding box center [646, 496] width 39 height 20
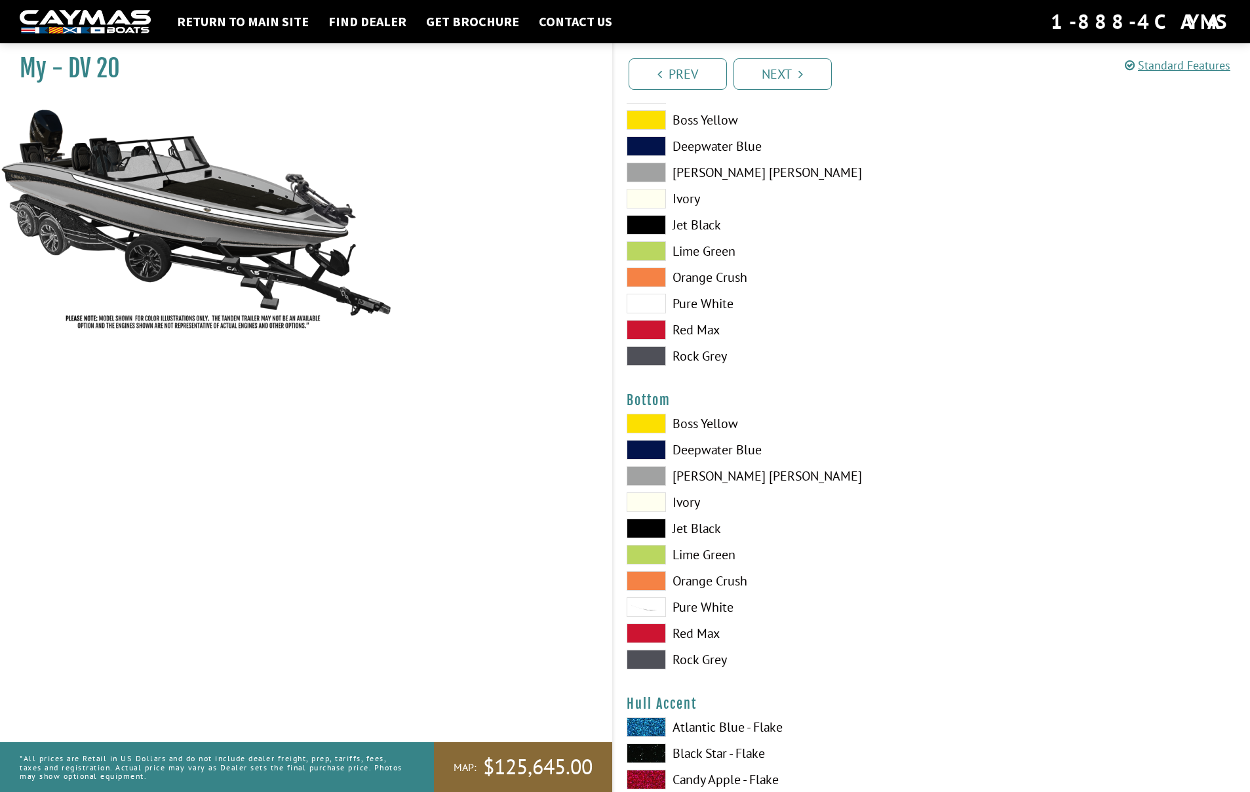
scroll to position [2770, 0]
click at [644, 520] on span at bounding box center [646, 527] width 39 height 20
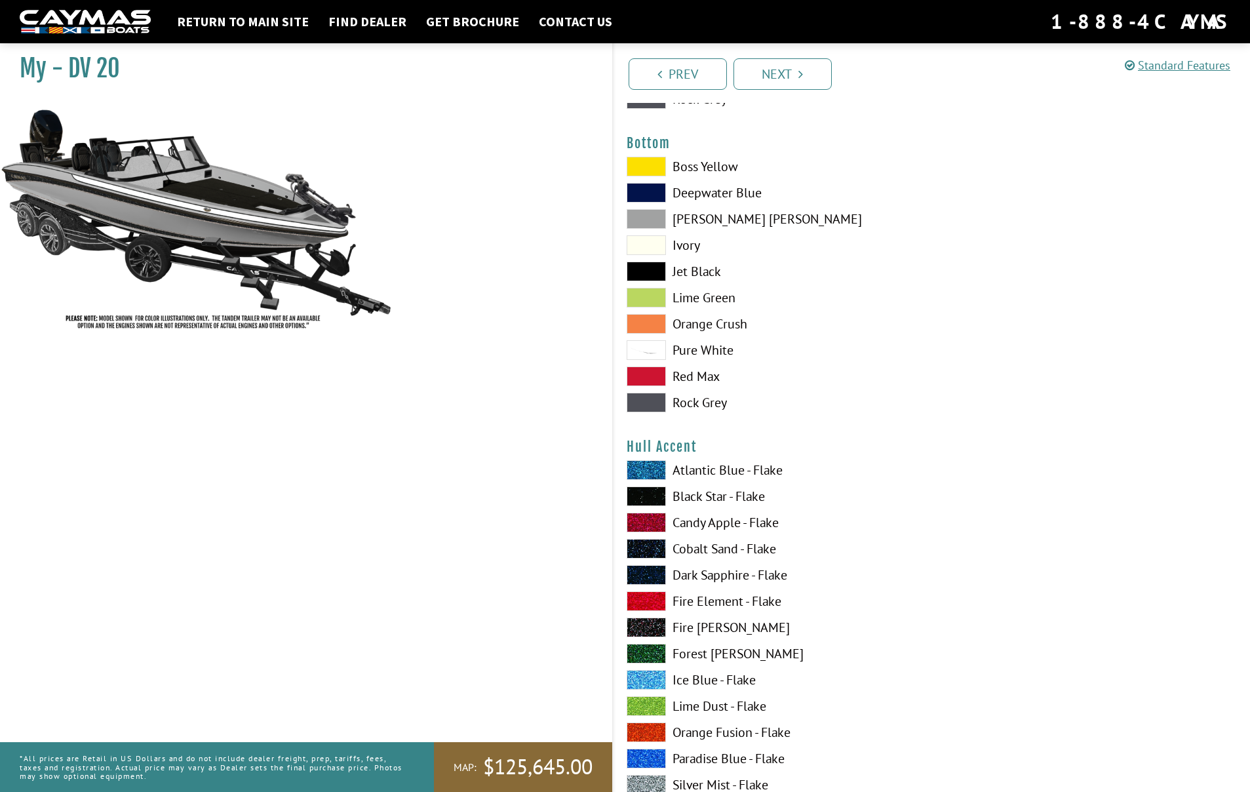
scroll to position [3025, 0]
click at [644, 678] on span at bounding box center [646, 681] width 39 height 20
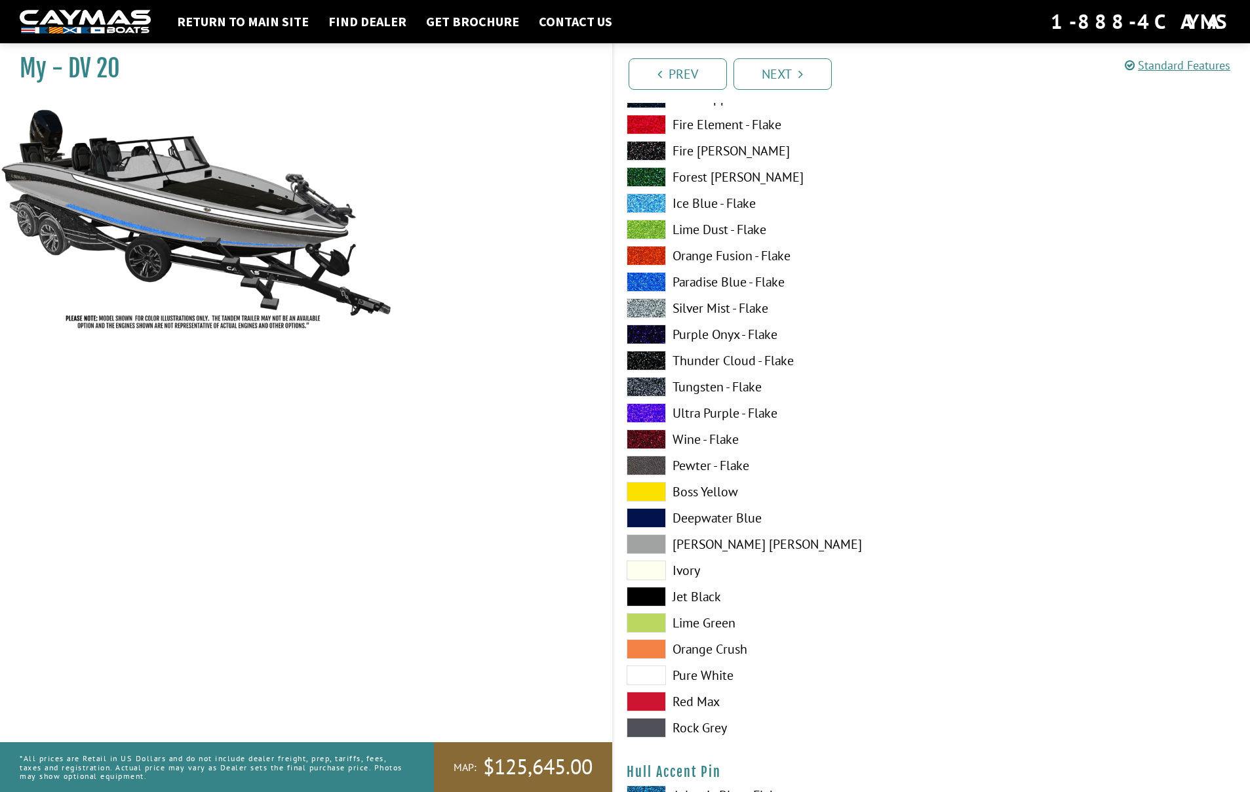
scroll to position [3504, 0]
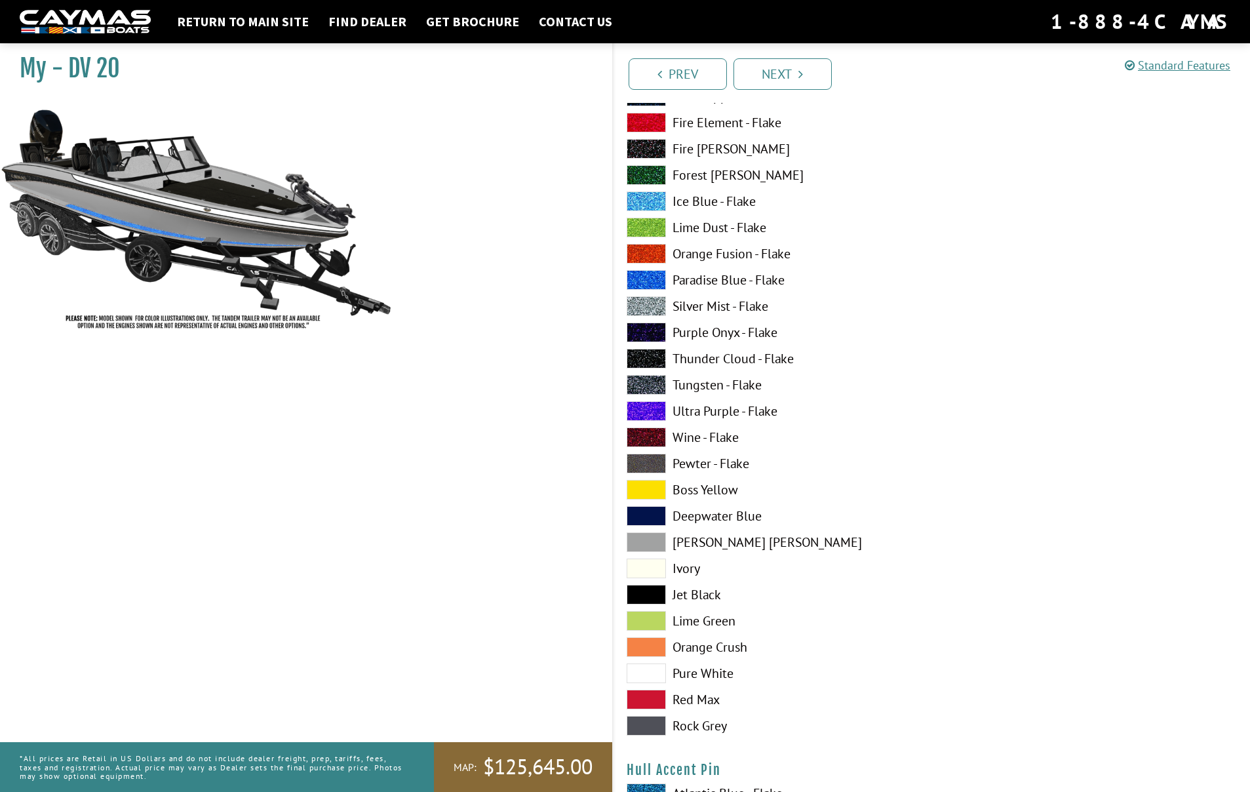
click at [642, 675] on span at bounding box center [646, 673] width 39 height 20
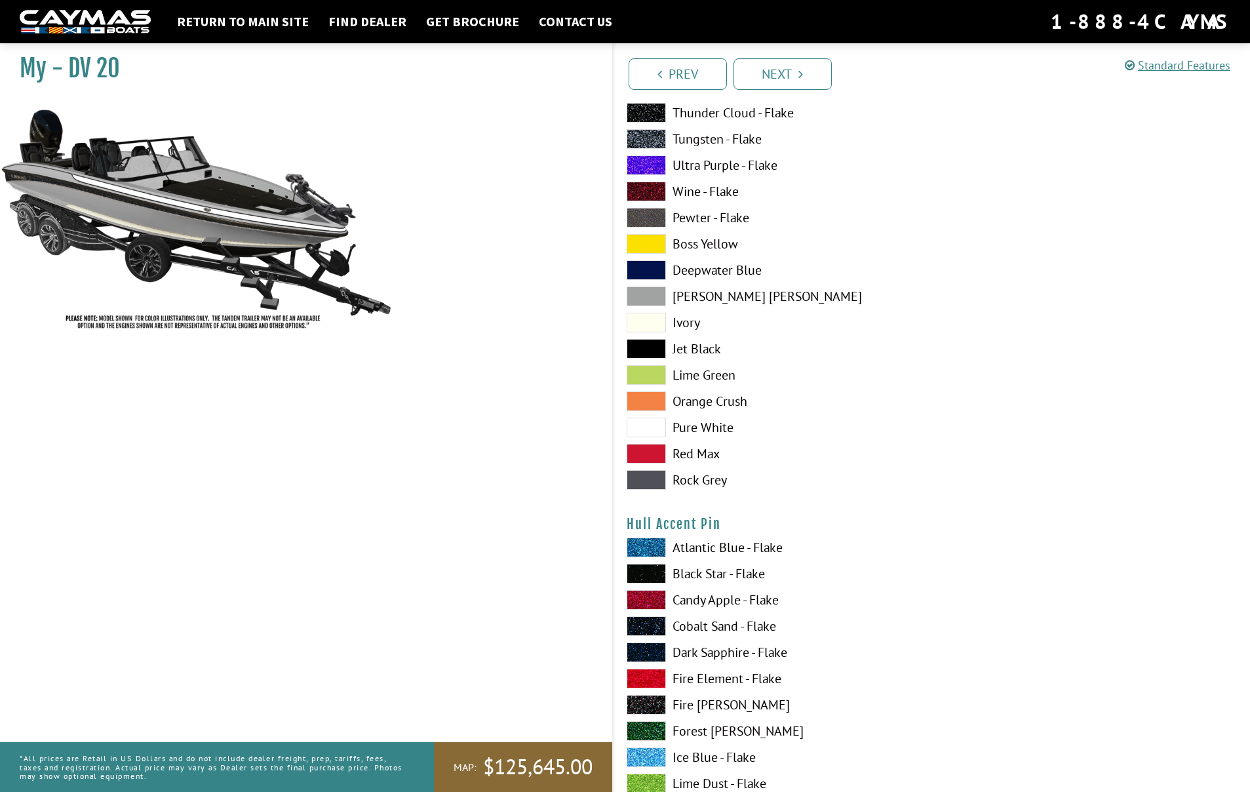
scroll to position [3755, 0]
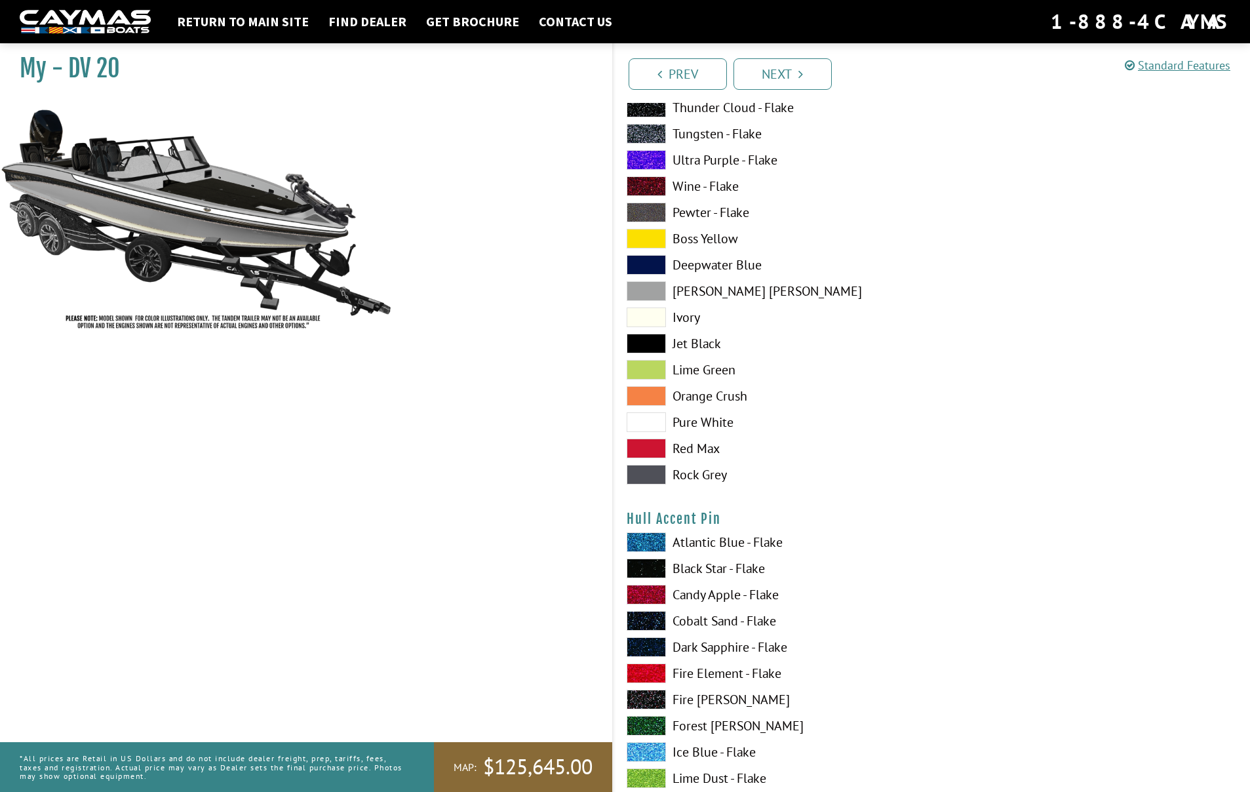
click at [638, 564] on span at bounding box center [646, 568] width 39 height 20
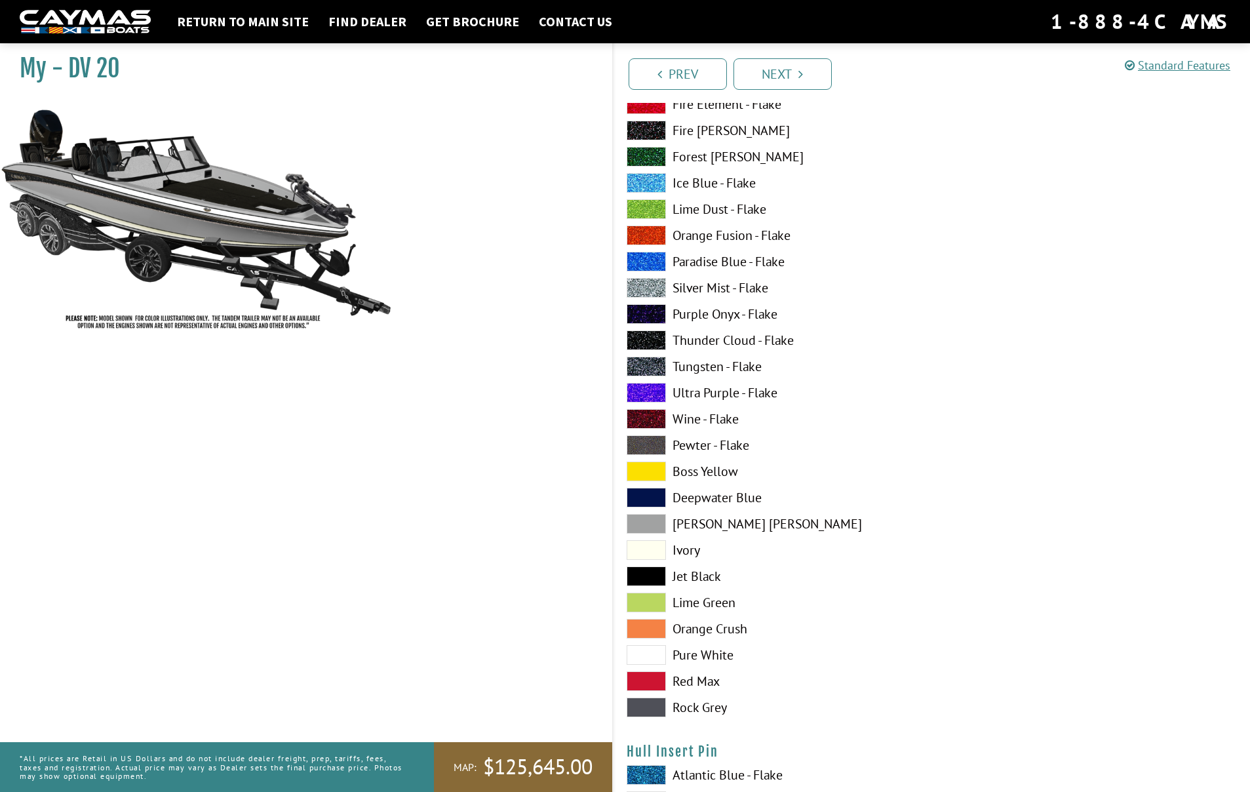
scroll to position [4898, 0]
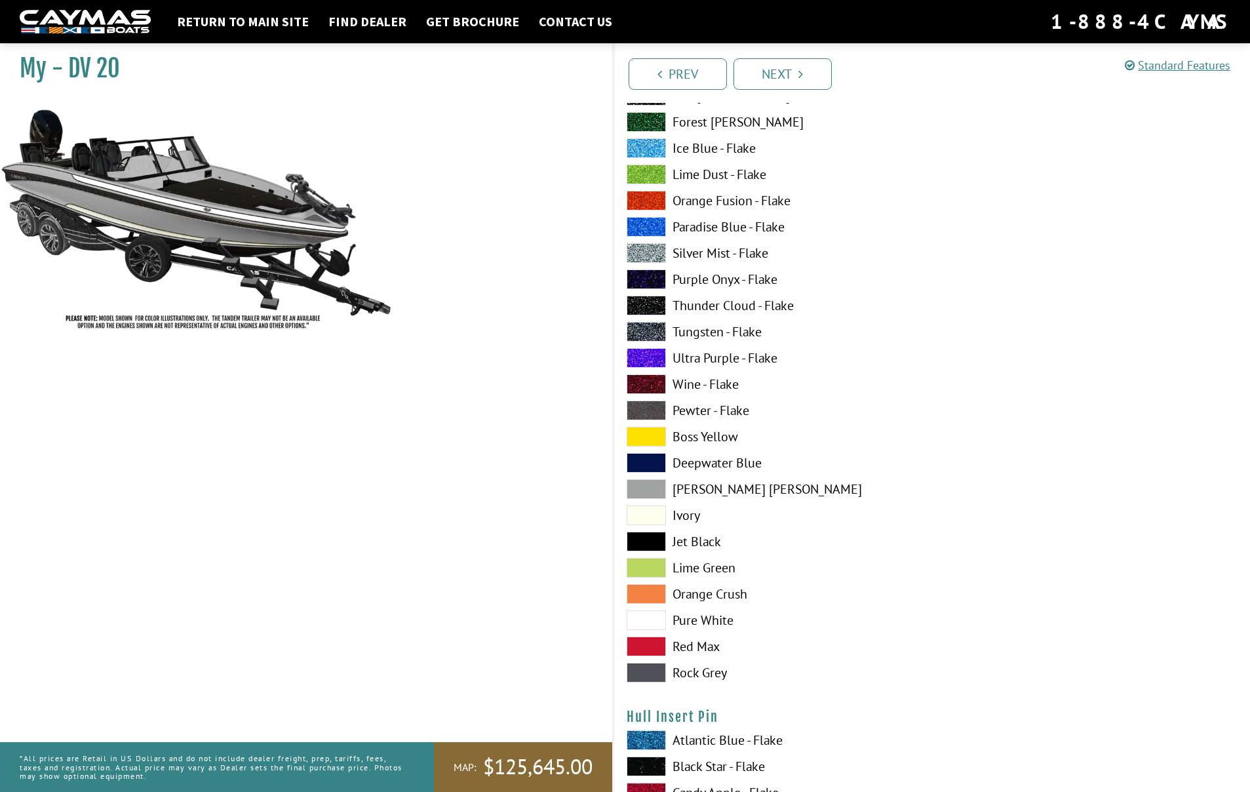
click at [653, 617] on span at bounding box center [646, 620] width 39 height 20
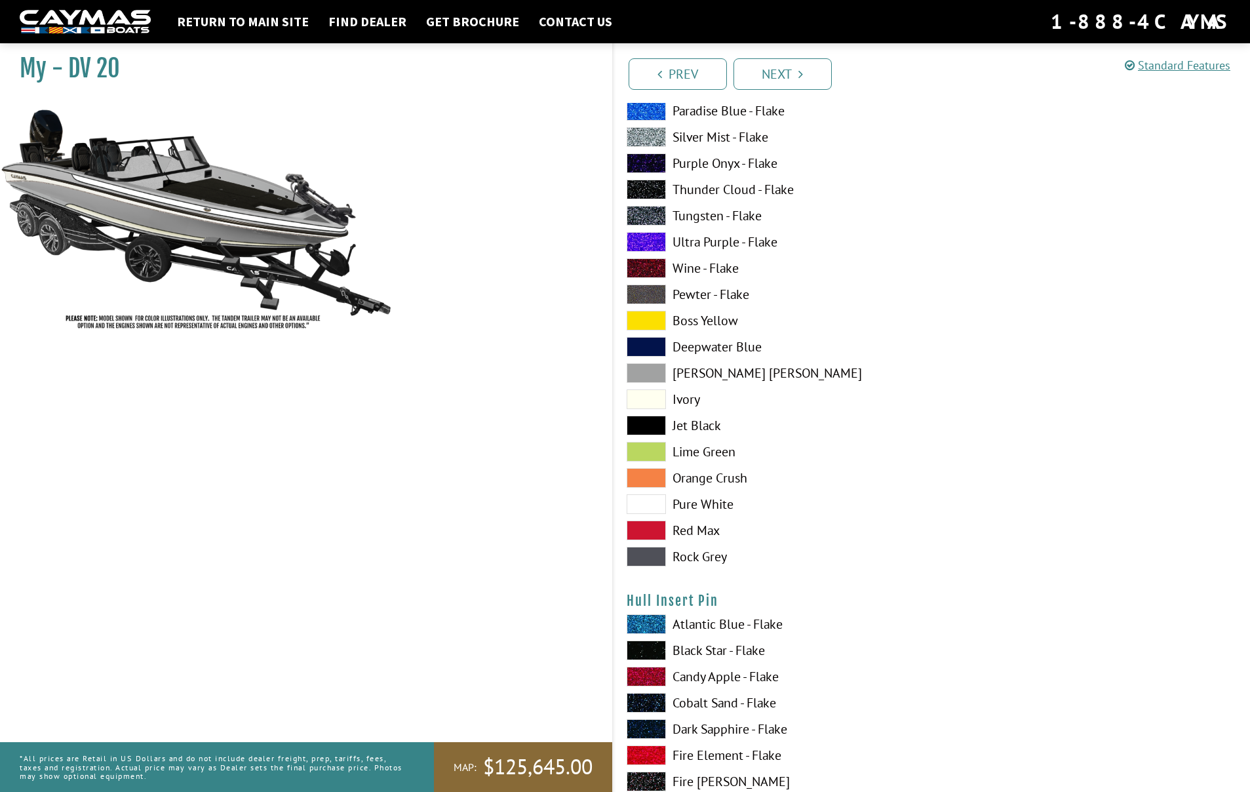
scroll to position [5056, 0]
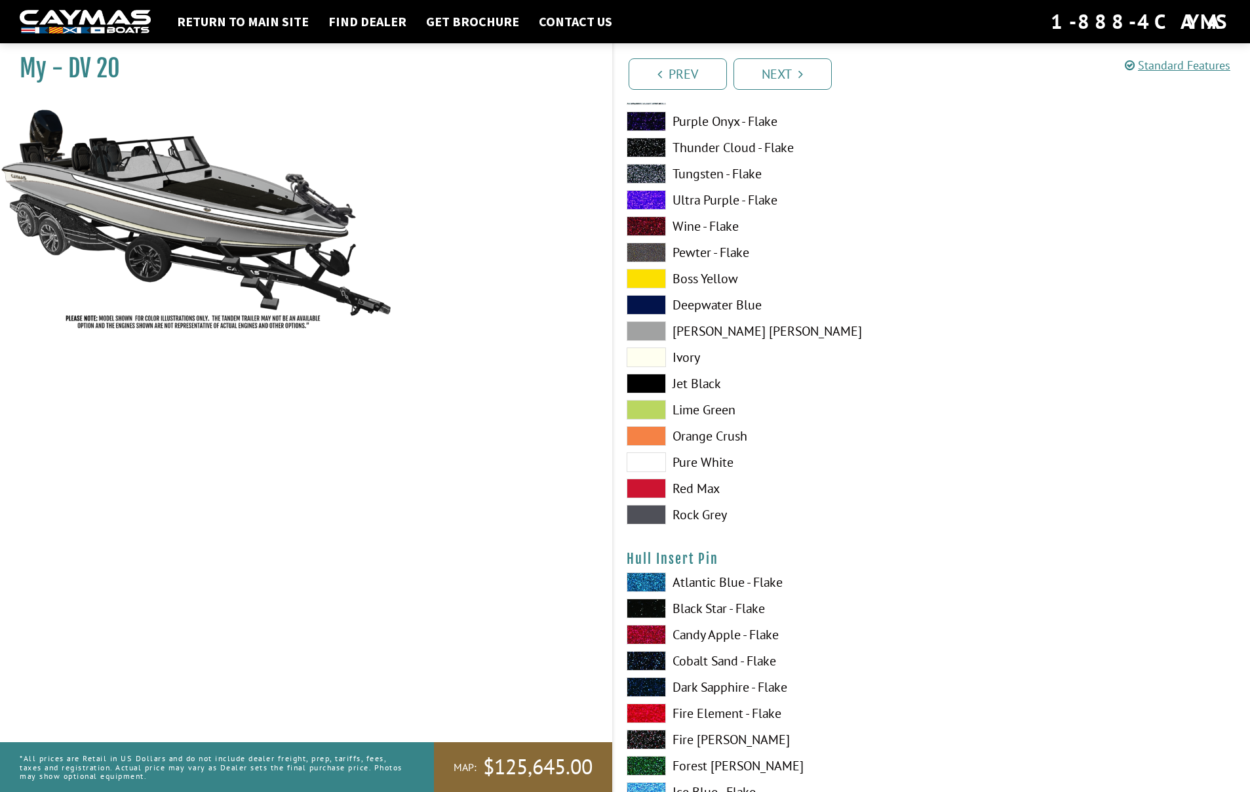
click at [649, 607] on span at bounding box center [646, 608] width 39 height 20
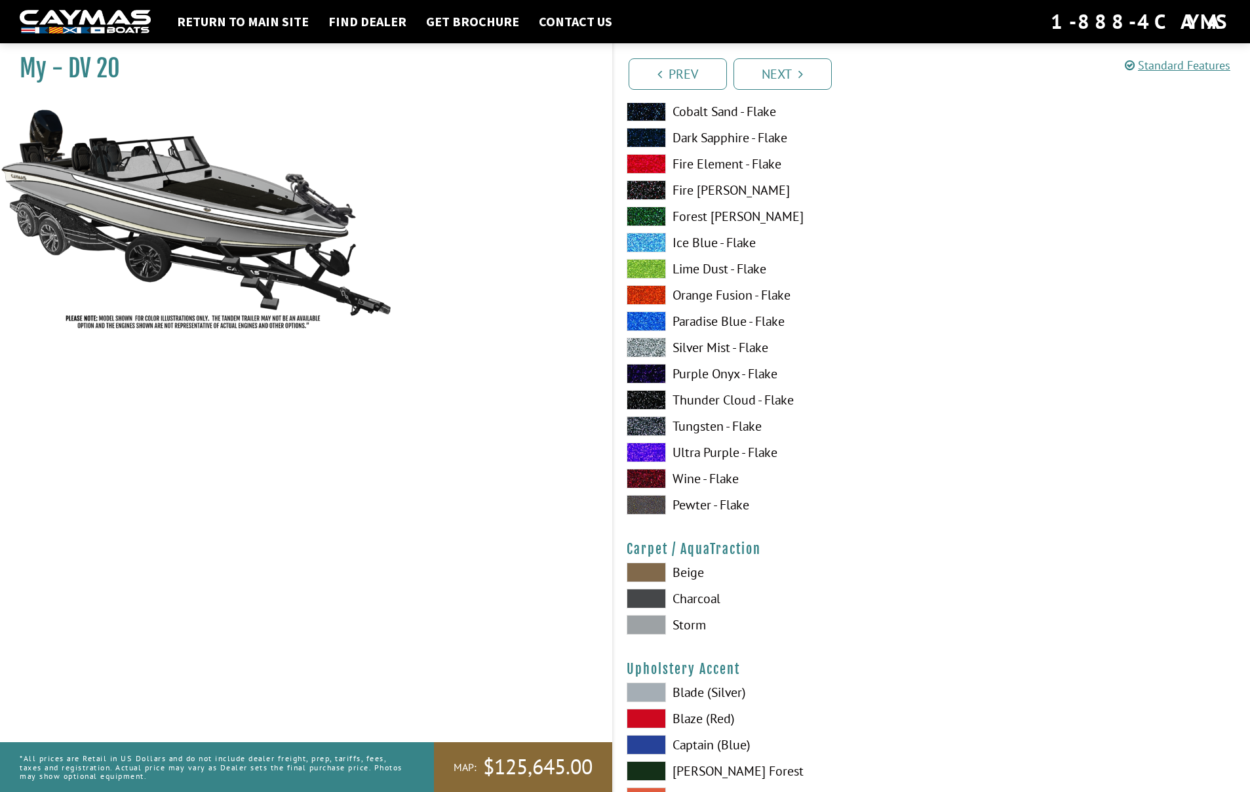
scroll to position [5610, 0]
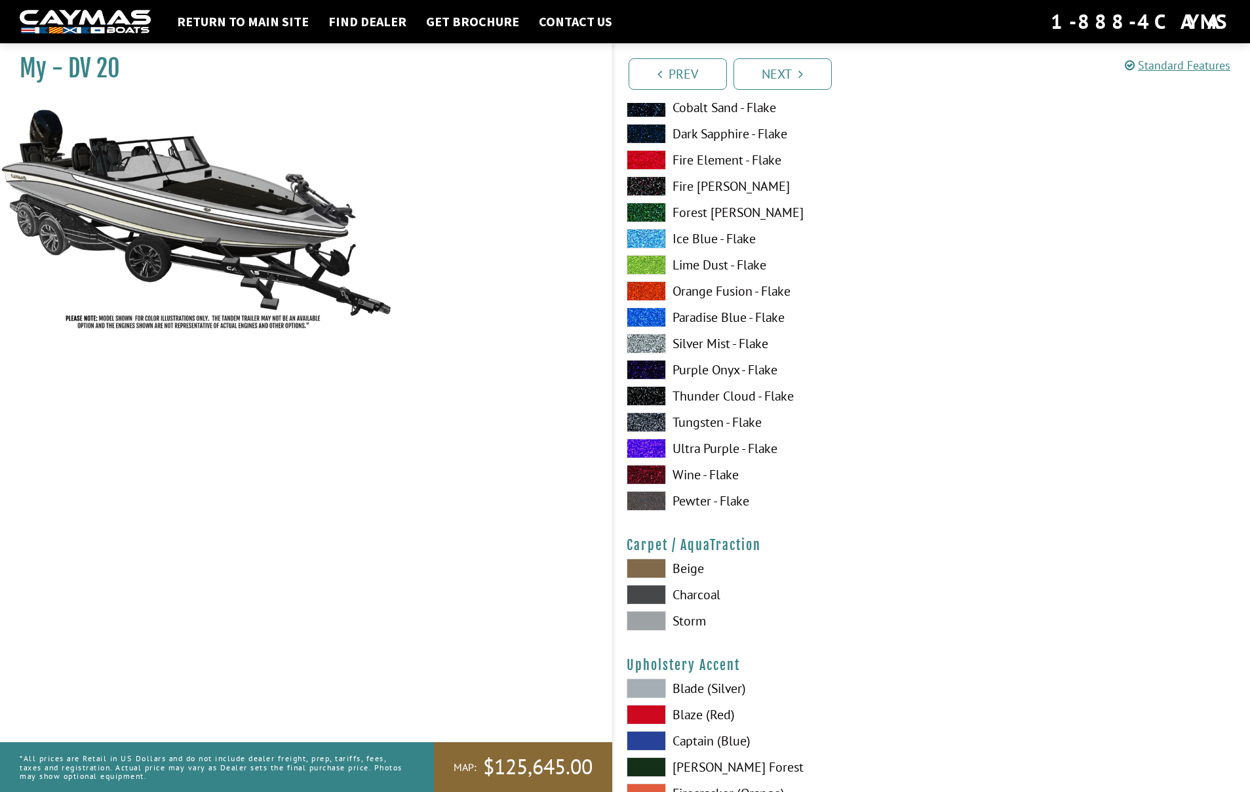
click at [648, 596] on span at bounding box center [646, 595] width 39 height 20
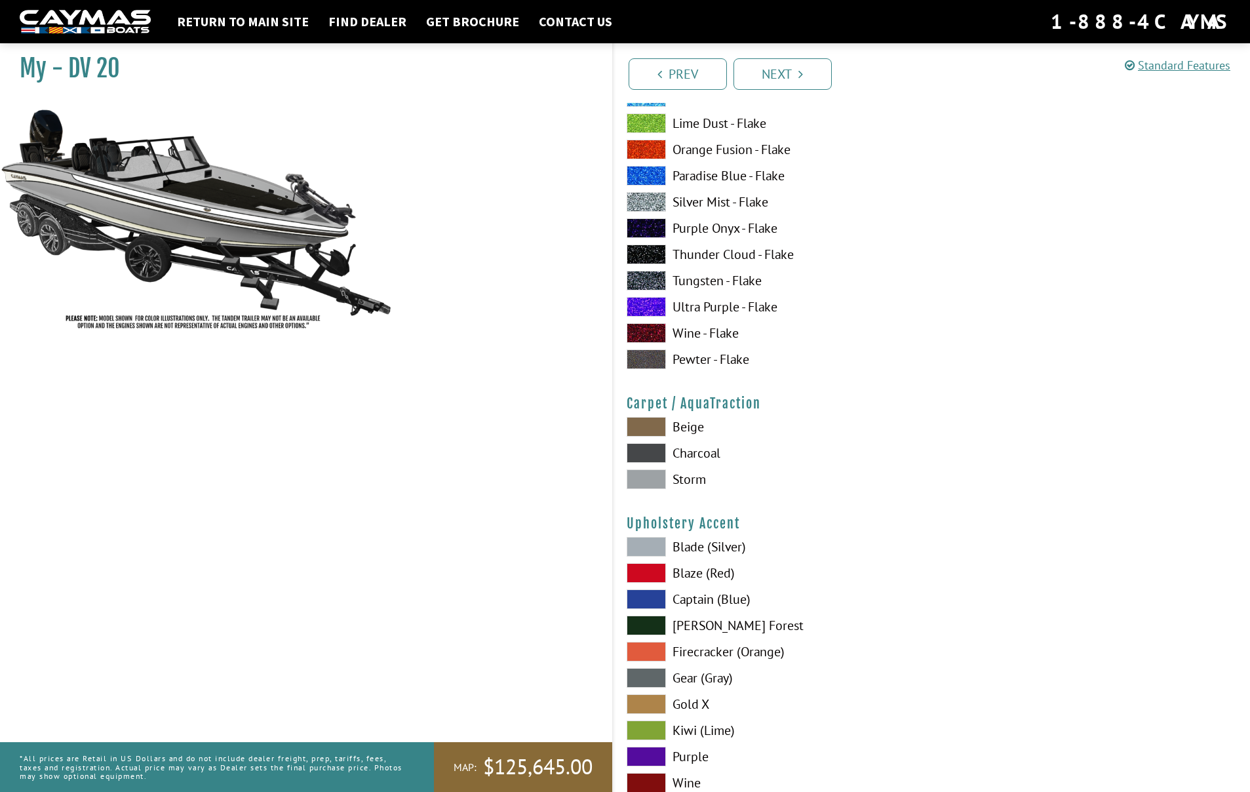
scroll to position [5752, 0]
click at [652, 482] on span at bounding box center [646, 479] width 39 height 20
click at [653, 452] on span at bounding box center [646, 452] width 39 height 20
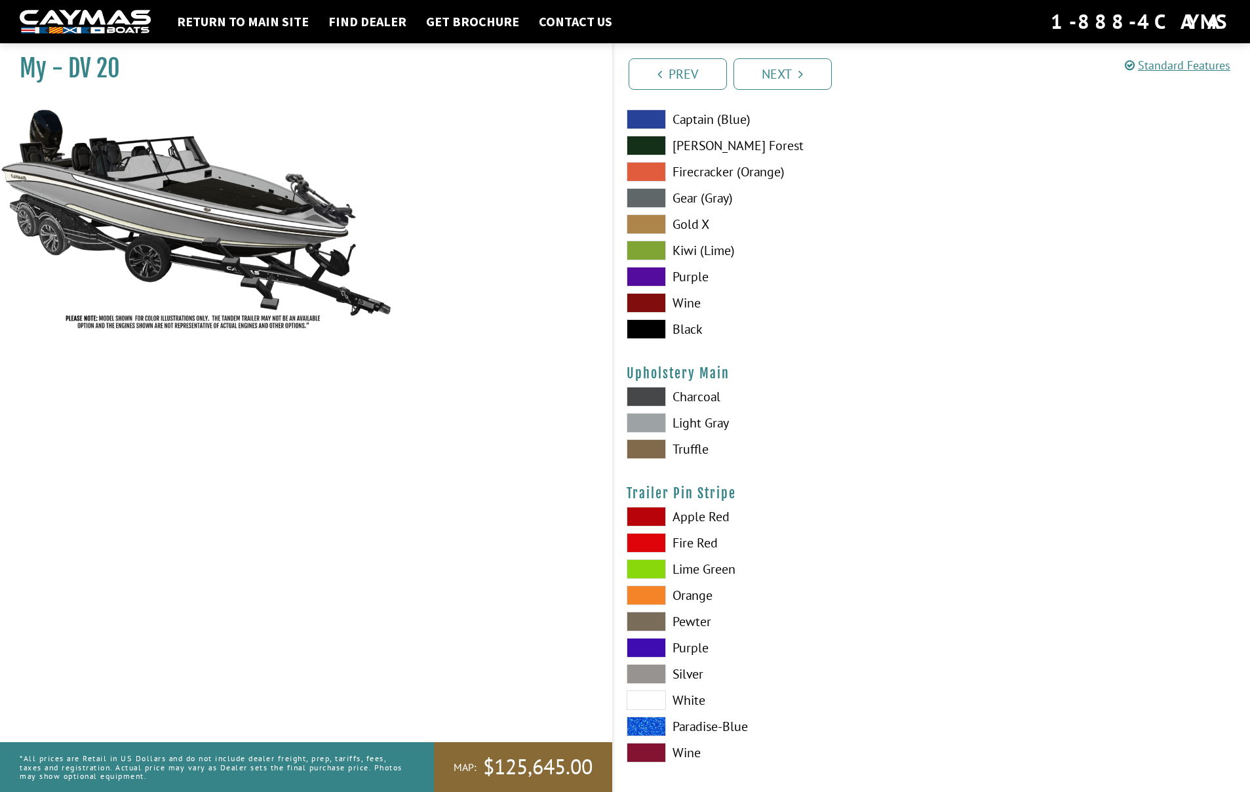
scroll to position [6241, 0]
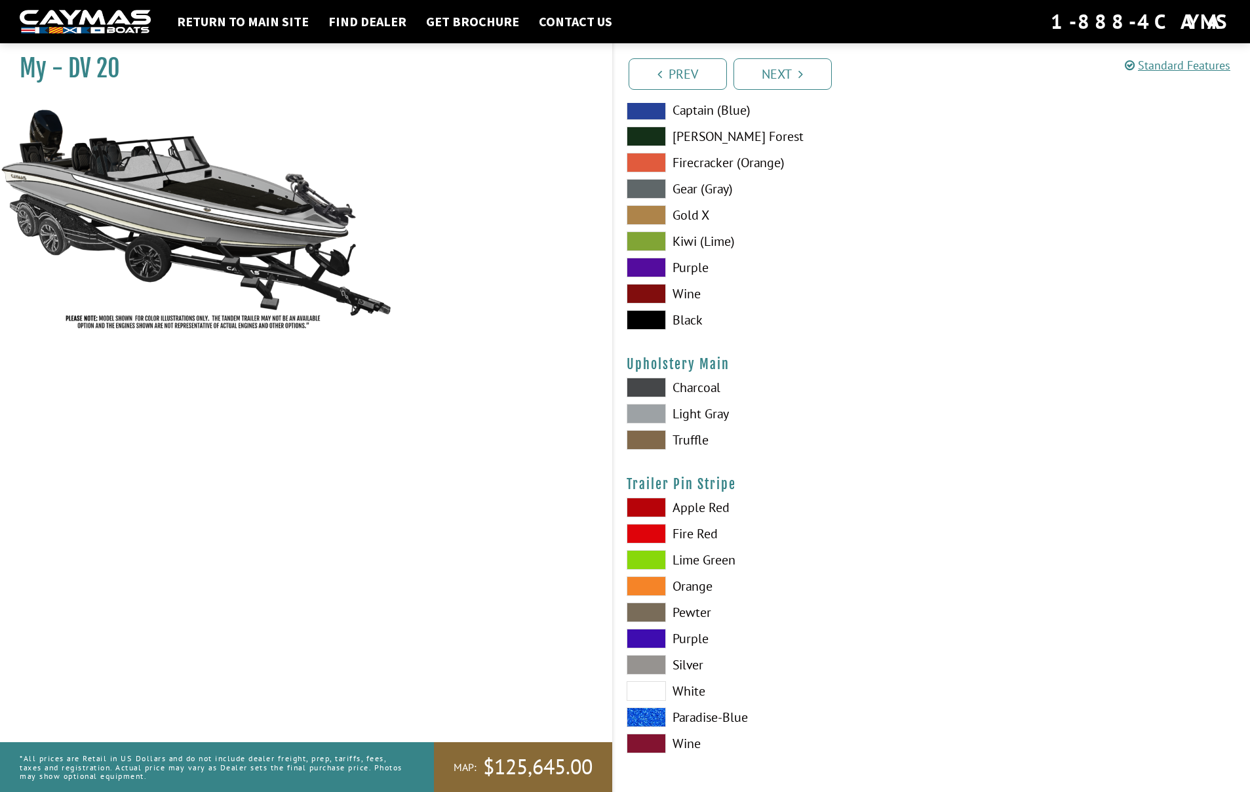
click at [648, 688] on span at bounding box center [646, 691] width 39 height 20
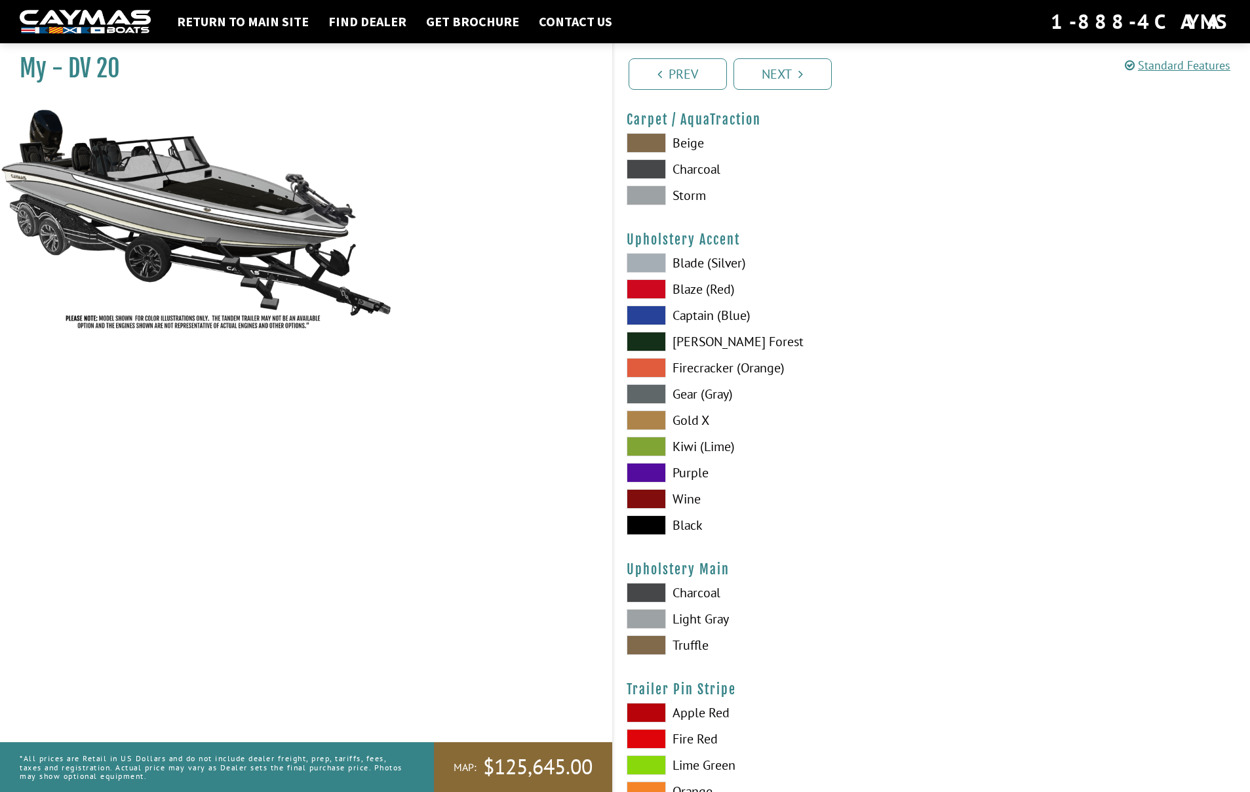
scroll to position [5979, 0]
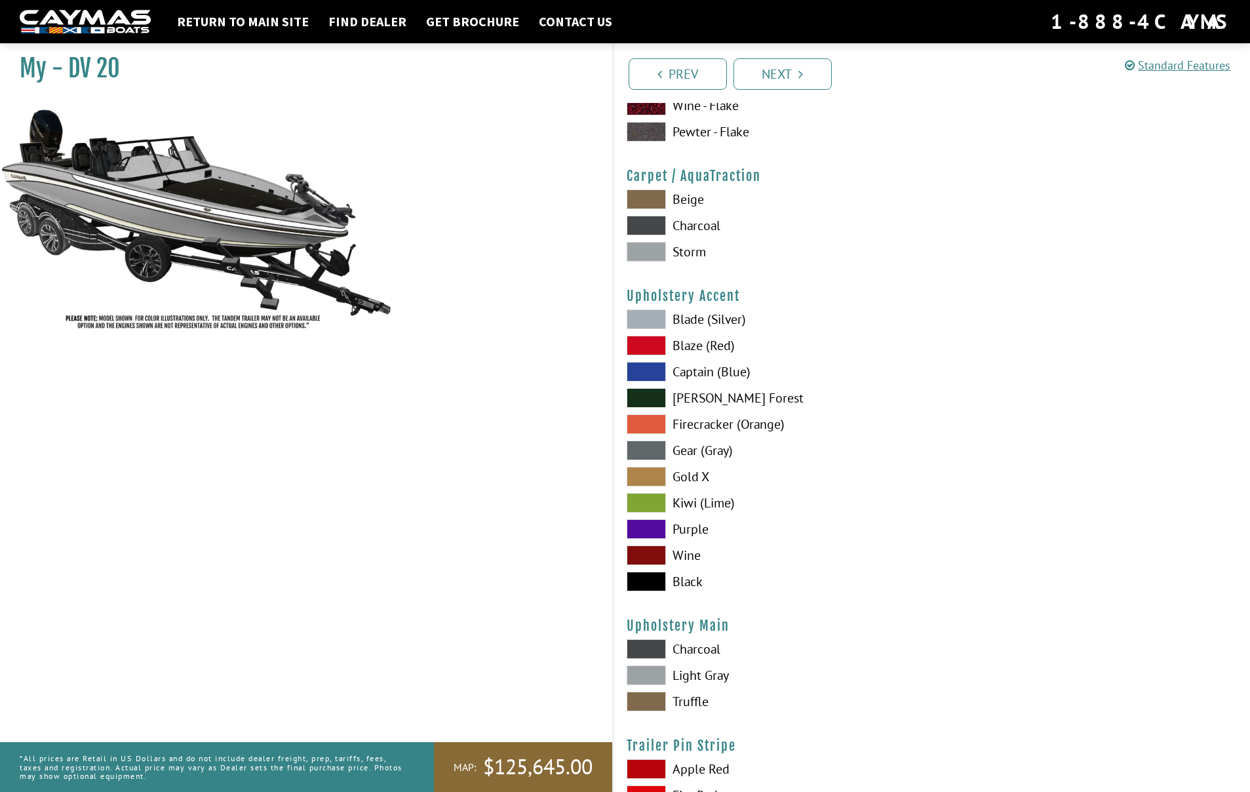
click at [652, 349] on span at bounding box center [646, 346] width 39 height 20
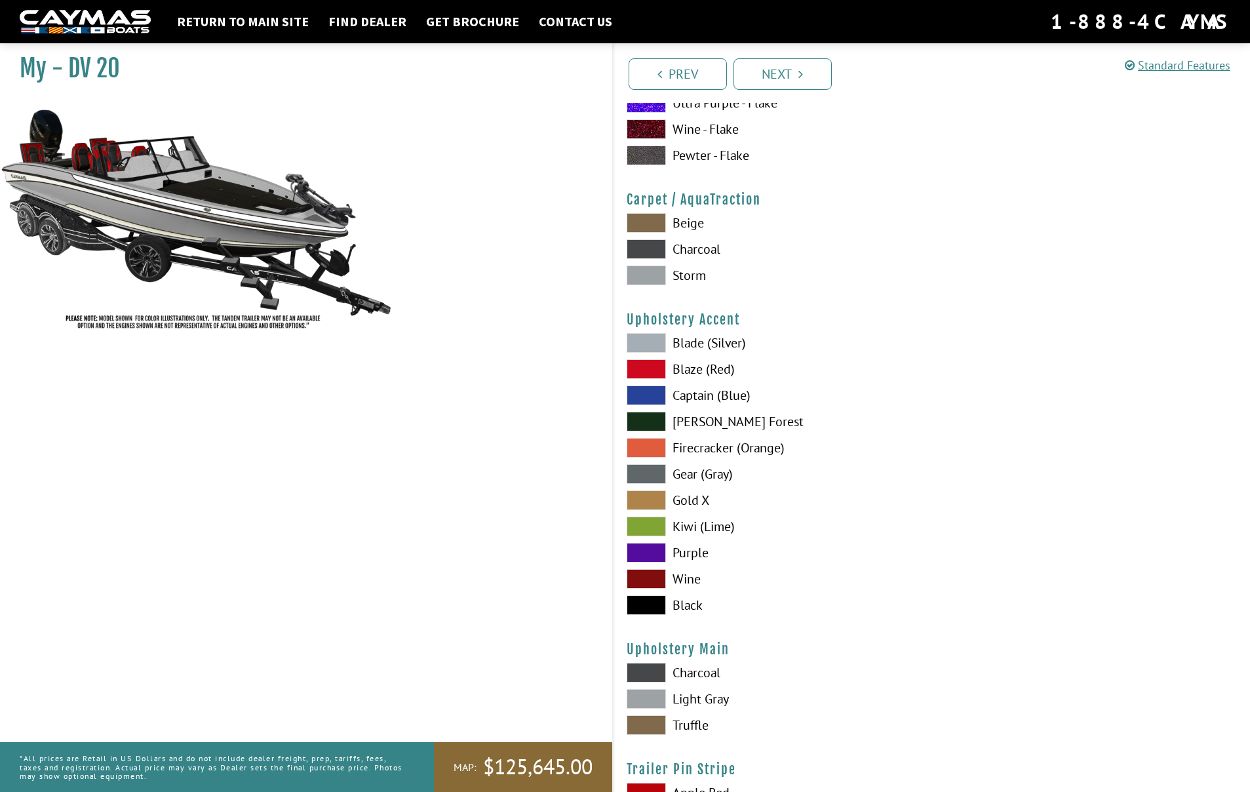
scroll to position [5968, 0]
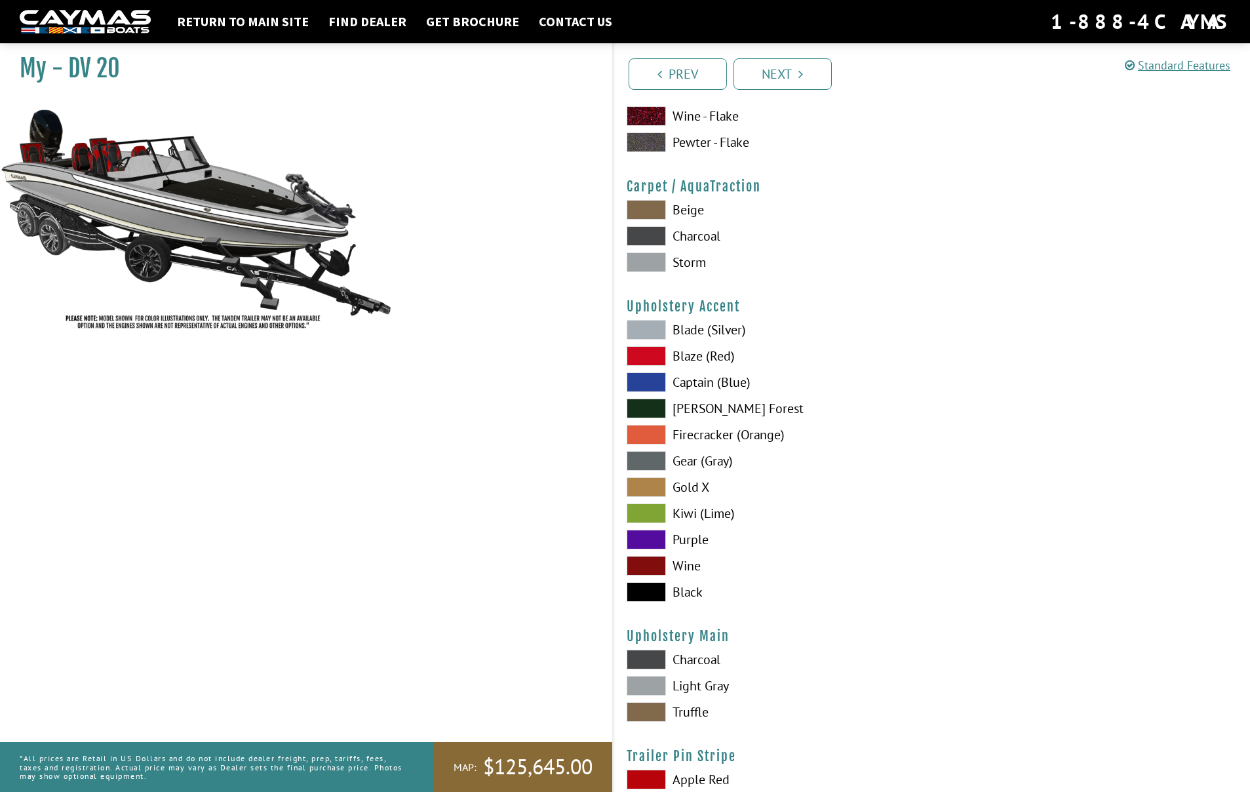
click at [653, 592] on span at bounding box center [646, 592] width 39 height 20
click at [646, 326] on span at bounding box center [646, 330] width 39 height 20
click at [648, 488] on span at bounding box center [646, 487] width 39 height 20
click at [649, 334] on span at bounding box center [646, 330] width 39 height 20
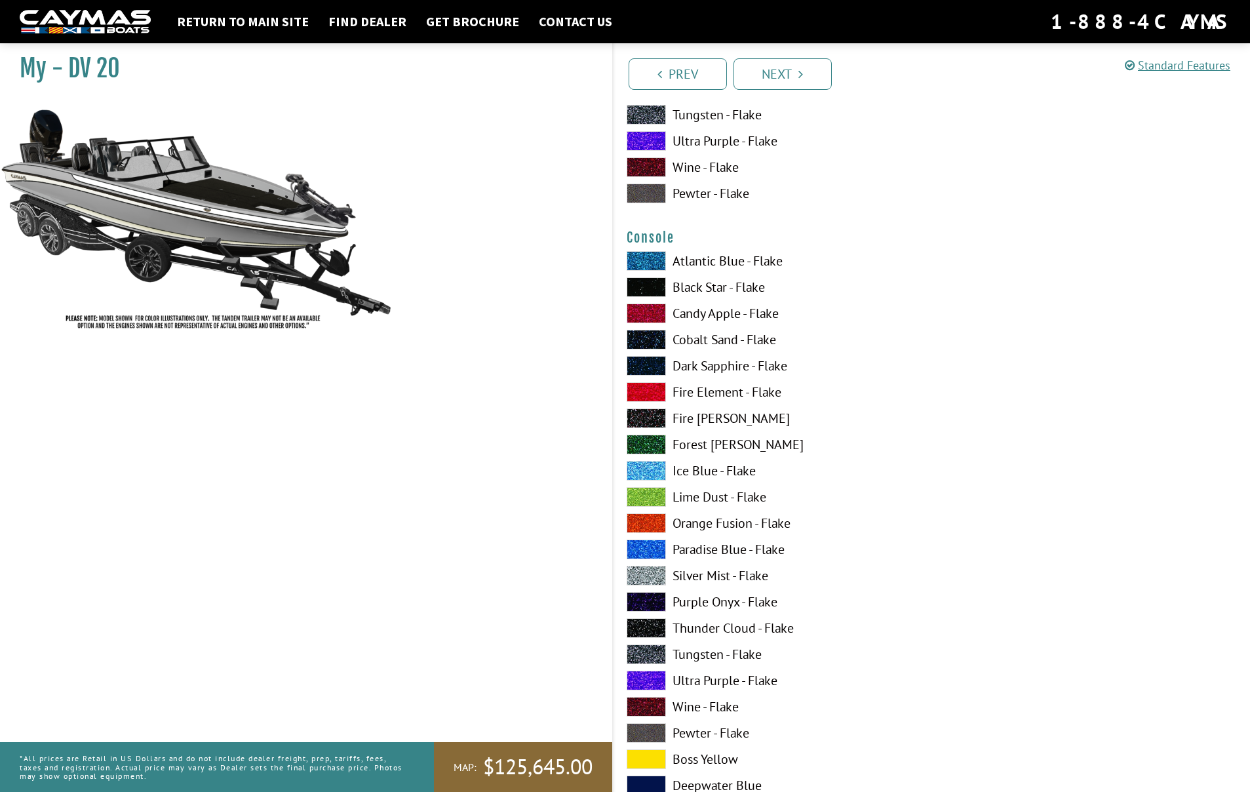
scroll to position [2118, 0]
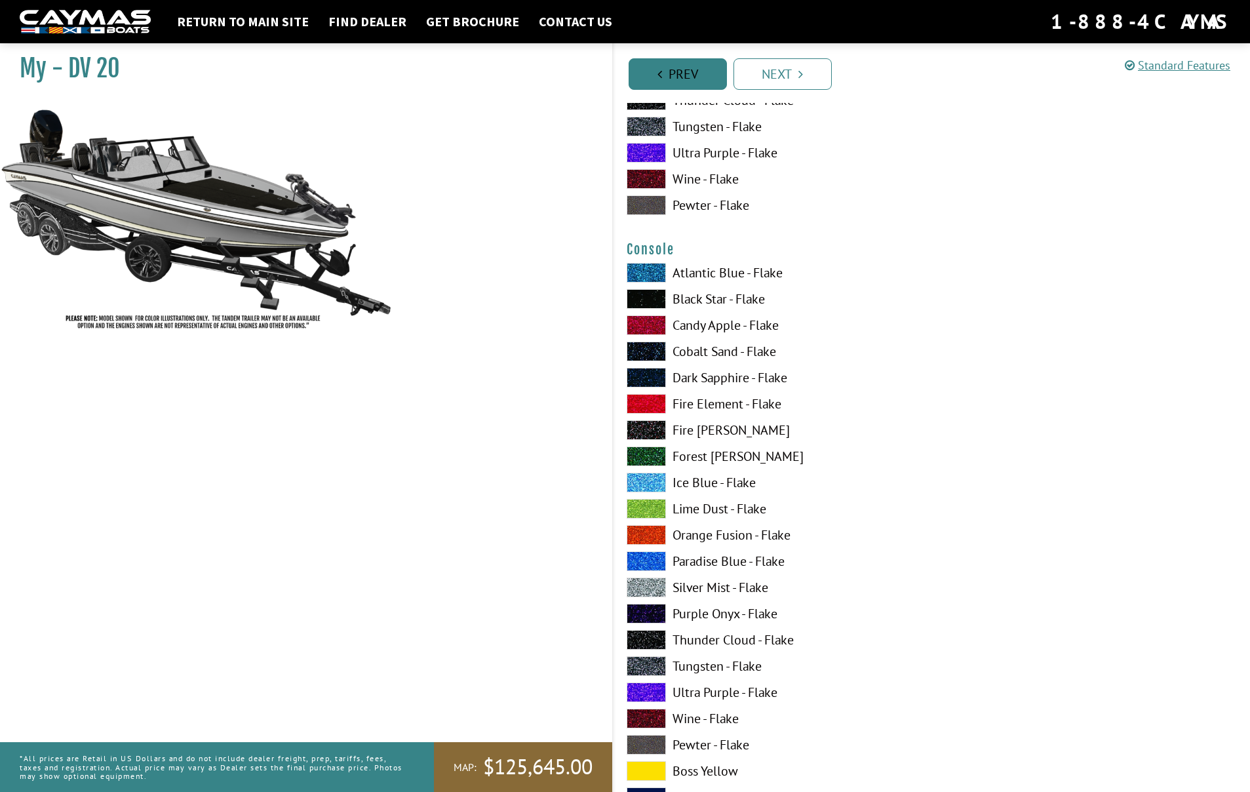
click at [664, 78] on link "Prev" at bounding box center [678, 73] width 98 height 31
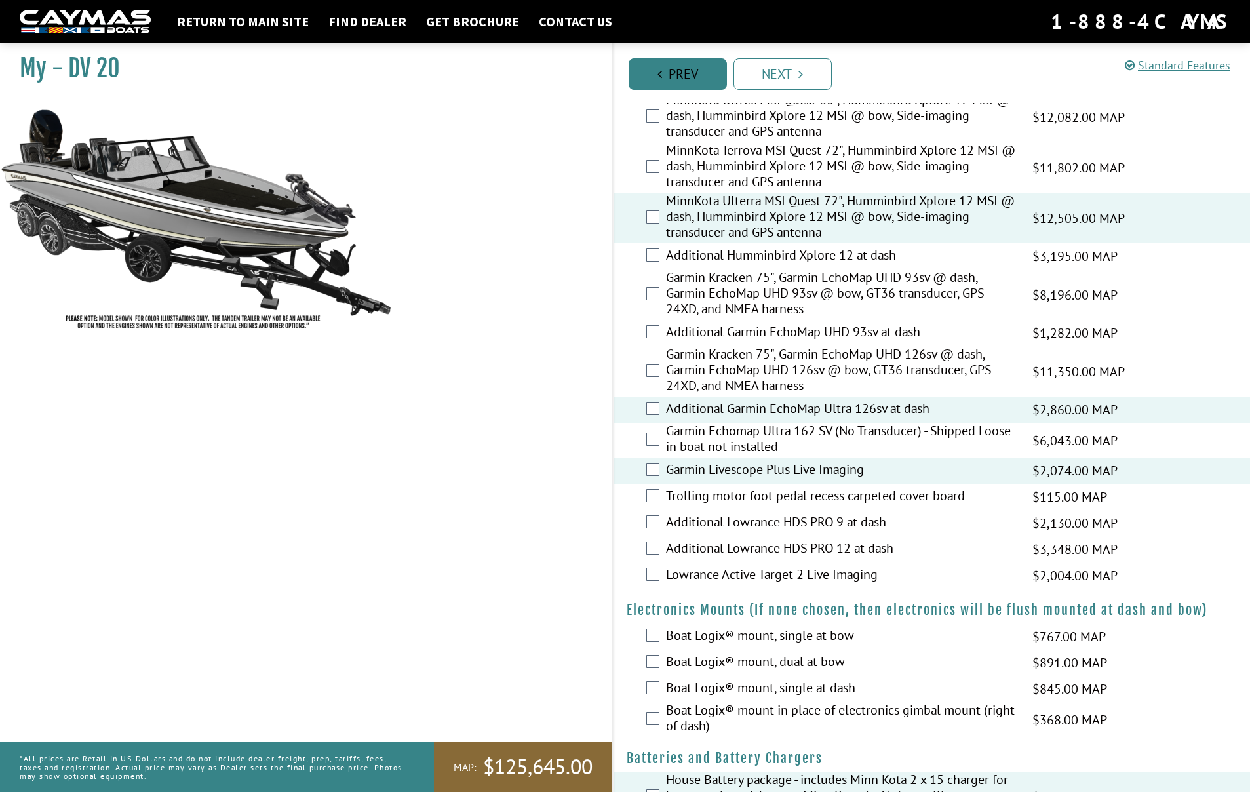
scroll to position [0, 0]
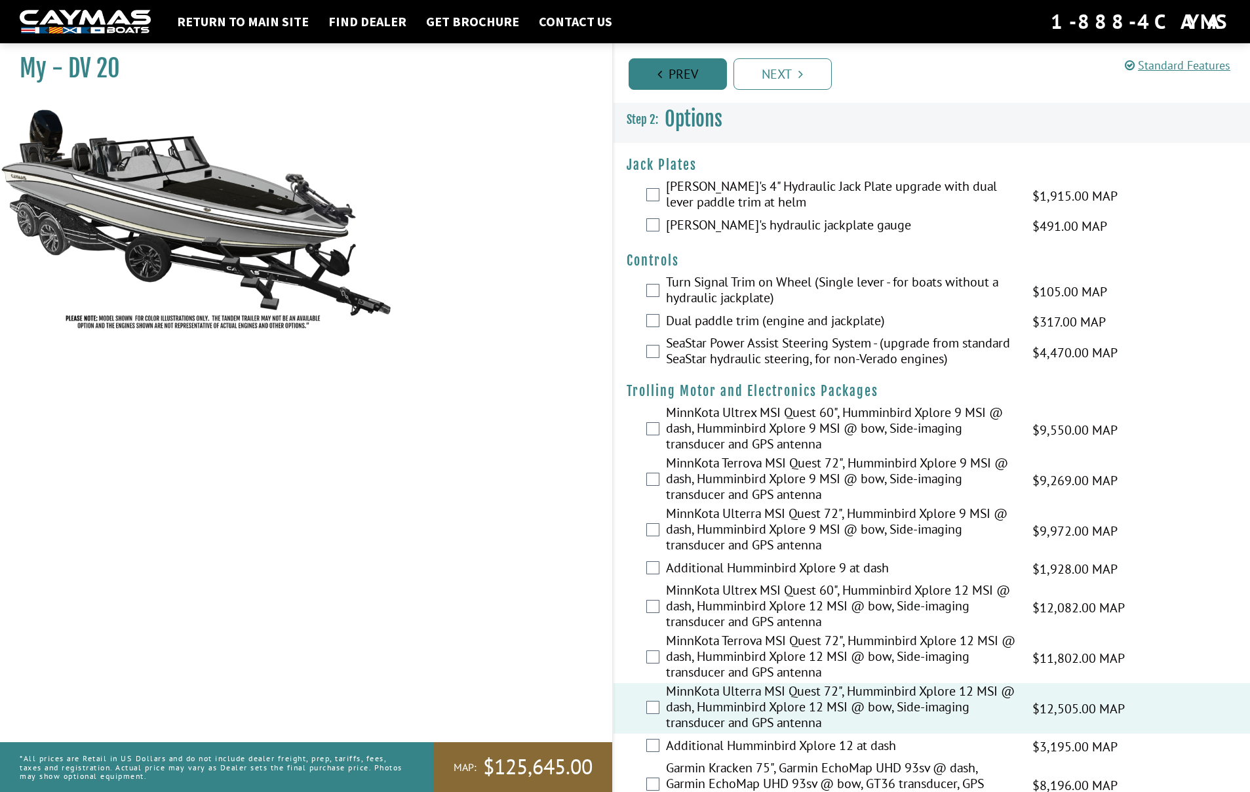
click at [664, 78] on link "Prev" at bounding box center [678, 73] width 98 height 31
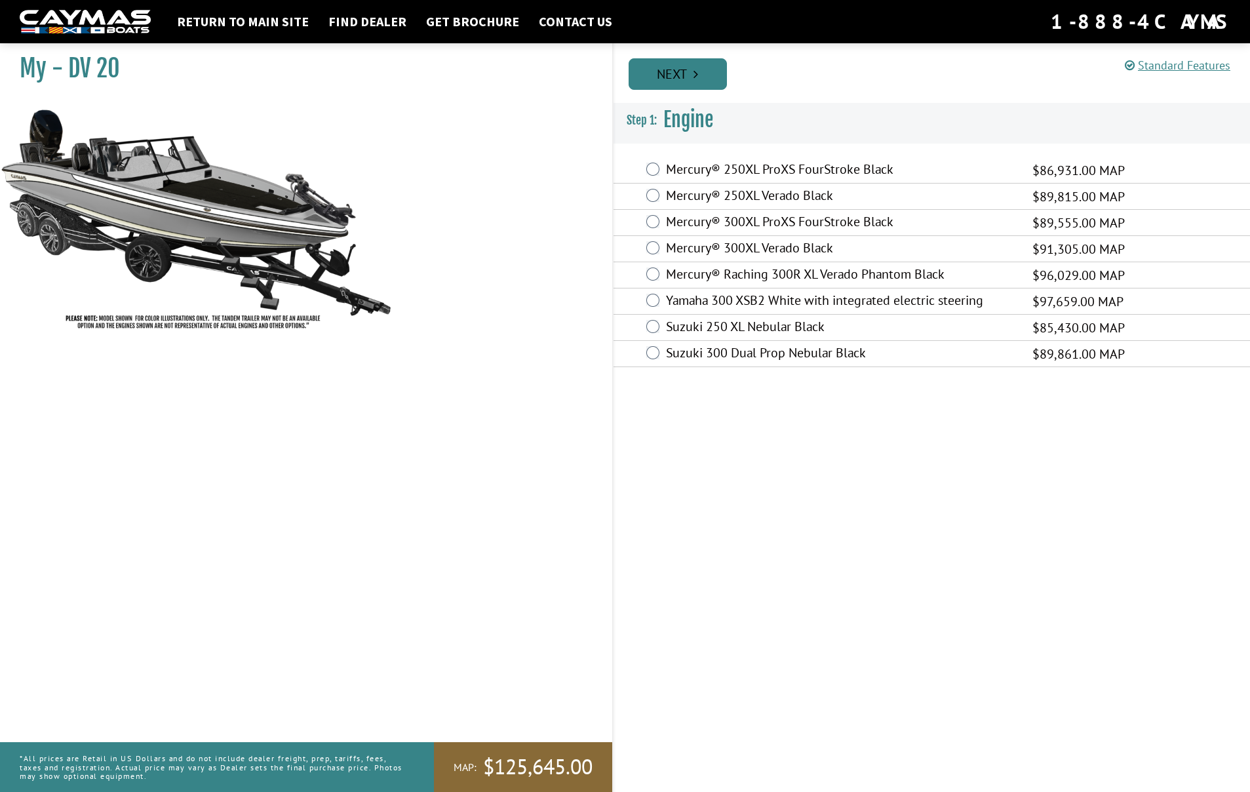
click at [670, 79] on link "Next" at bounding box center [678, 73] width 98 height 31
